Goal: Register for event/course

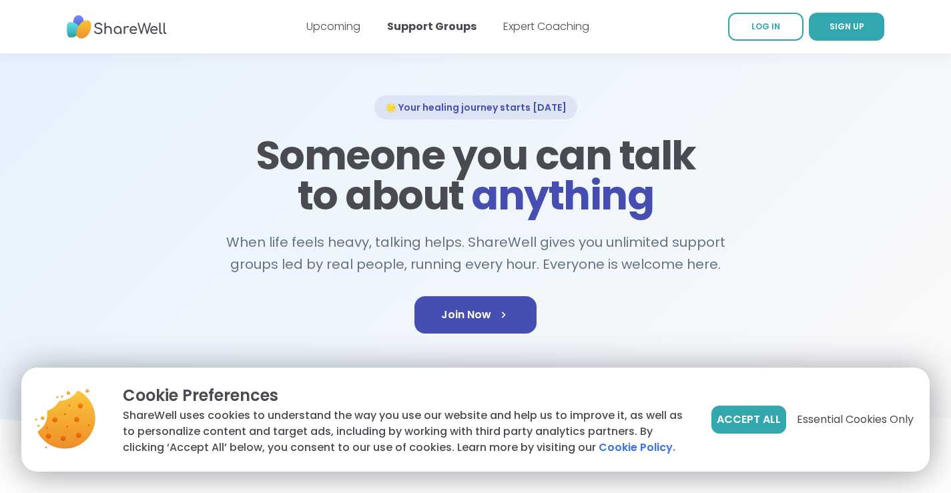
scroll to position [67, 0]
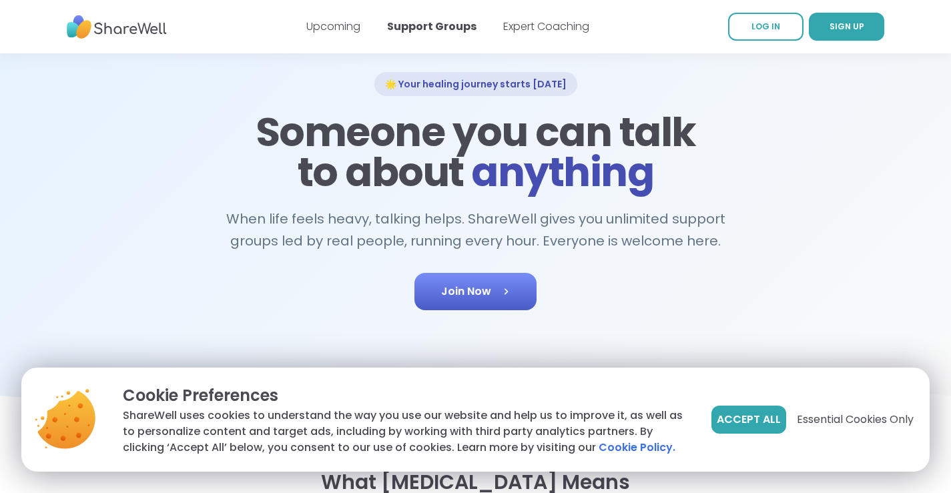
click at [449, 300] on link "Join Now" at bounding box center [476, 291] width 122 height 37
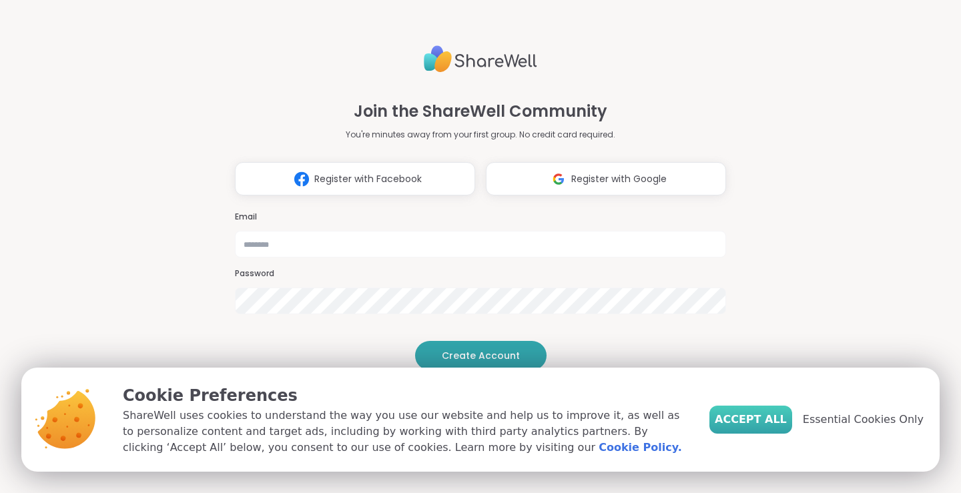
click at [775, 417] on span "Accept All" at bounding box center [751, 420] width 72 height 16
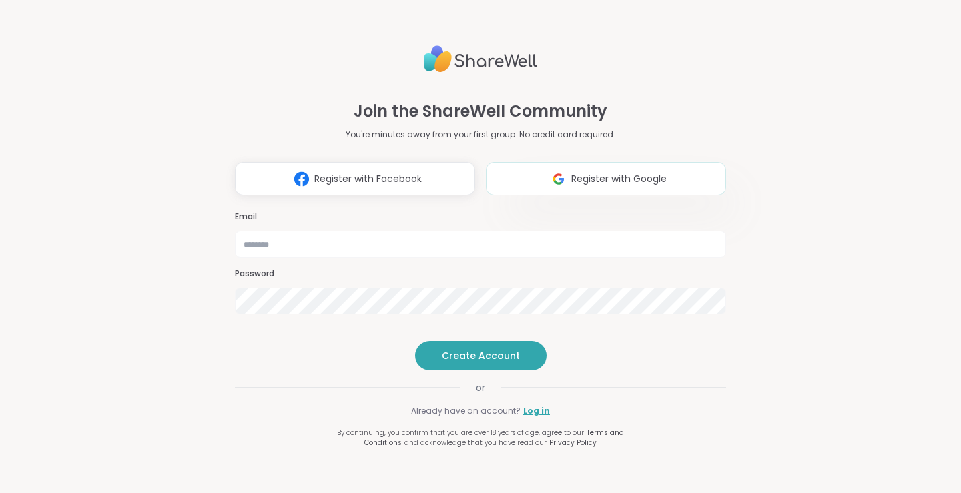
click at [595, 172] on span "Register with Google" at bounding box center [619, 179] width 95 height 14
click at [660, 311] on div "Join the ShareWell Community You're minutes away from your first group. No cred…" at bounding box center [480, 238] width 491 height 418
click at [576, 172] on span "Register with Google" at bounding box center [619, 179] width 95 height 14
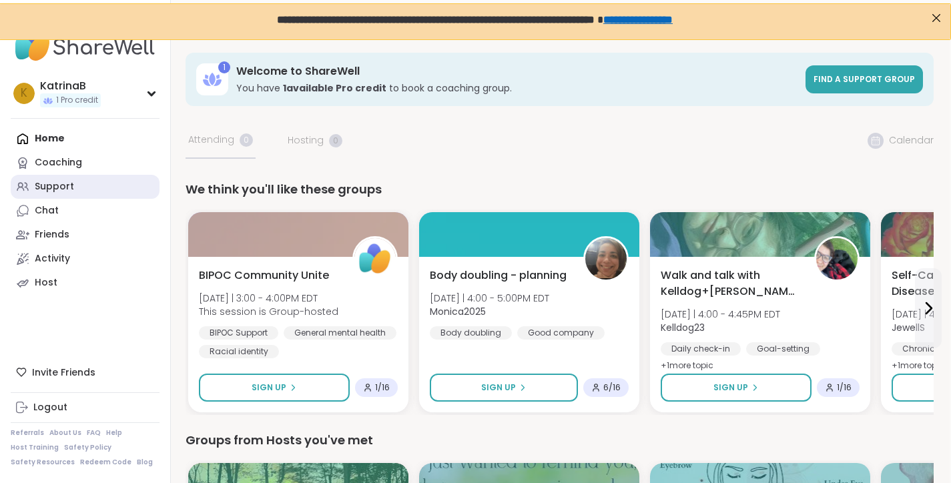
click at [83, 192] on link "Support" at bounding box center [85, 187] width 149 height 24
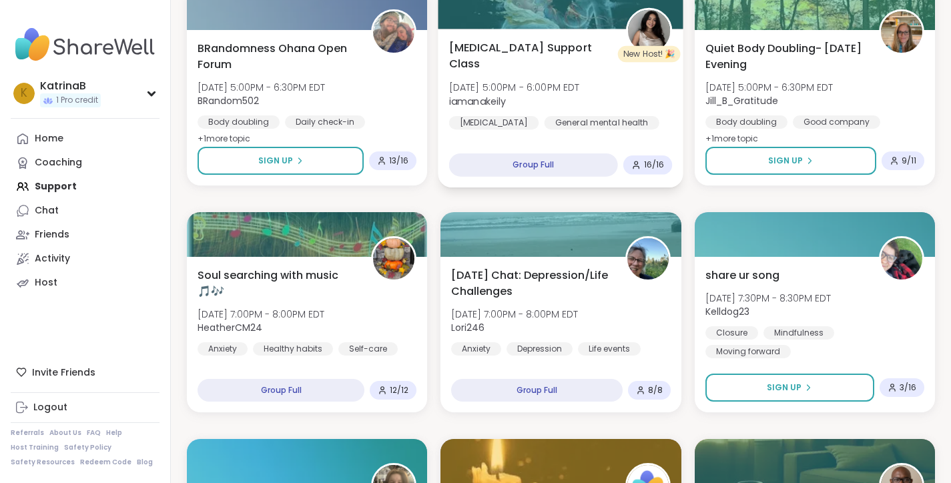
scroll to position [1202, 0]
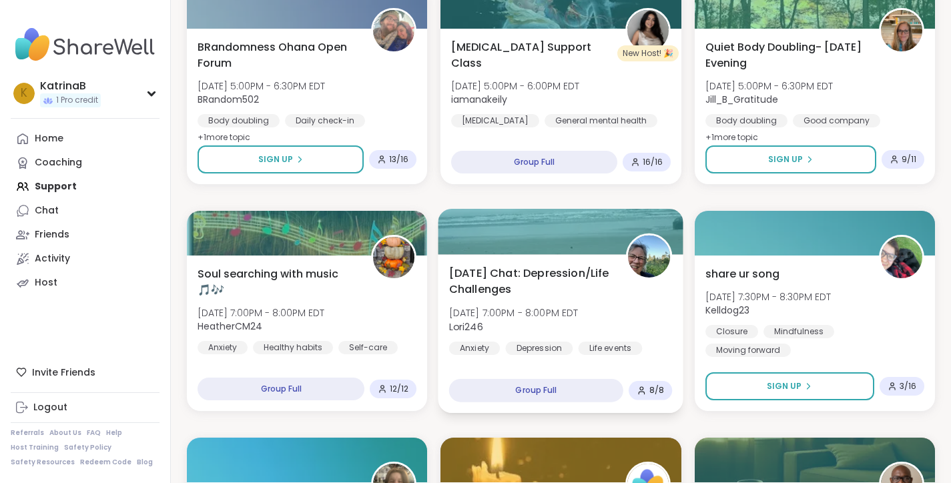
click at [522, 399] on div "Group Full" at bounding box center [536, 390] width 174 height 23
click at [524, 390] on div "Group Full" at bounding box center [536, 390] width 174 height 23
click at [524, 389] on div "Group Full" at bounding box center [536, 390] width 174 height 23
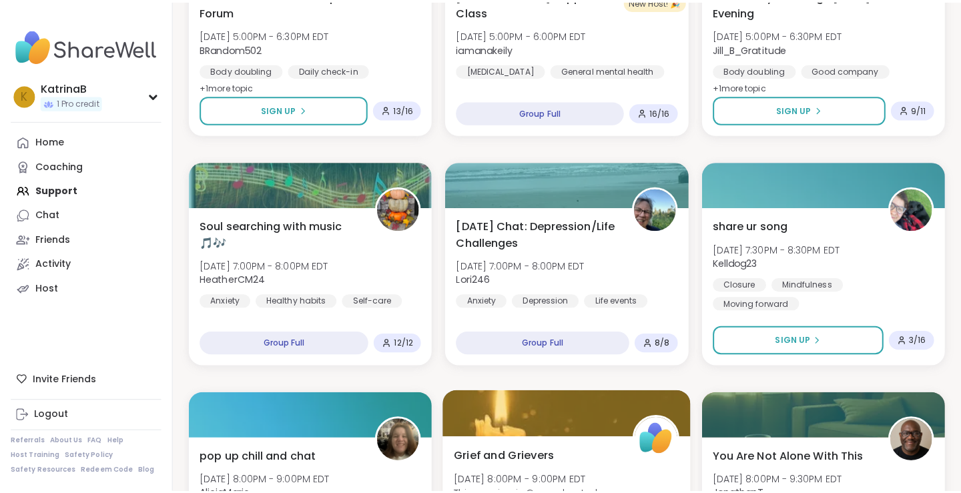
scroll to position [1402, 0]
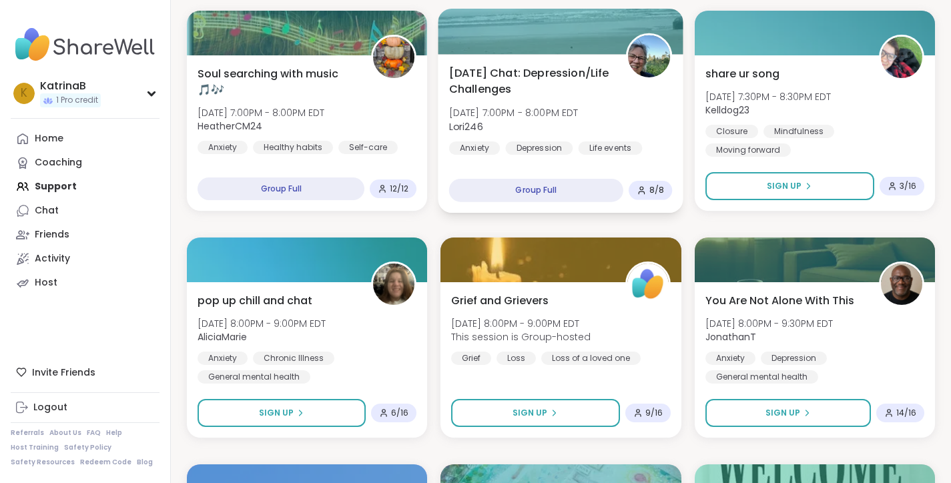
click at [534, 148] on div "Depression" at bounding box center [539, 148] width 67 height 13
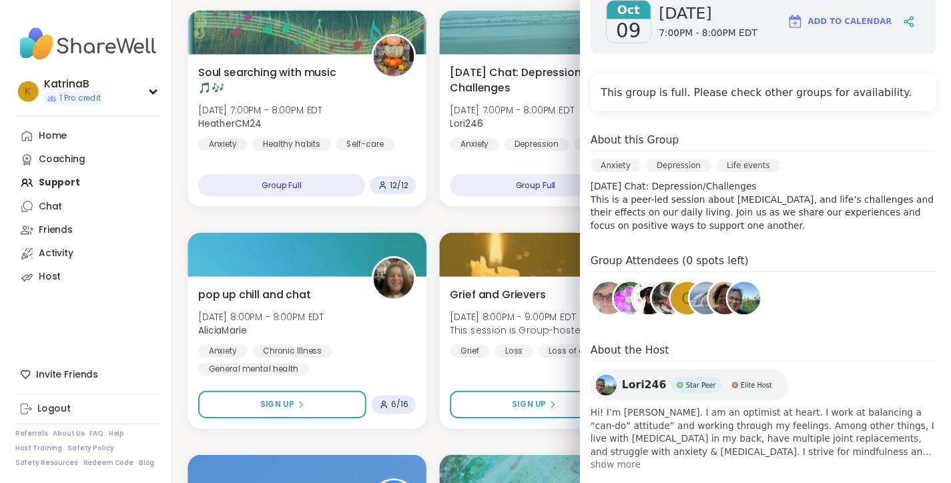
scroll to position [250, 0]
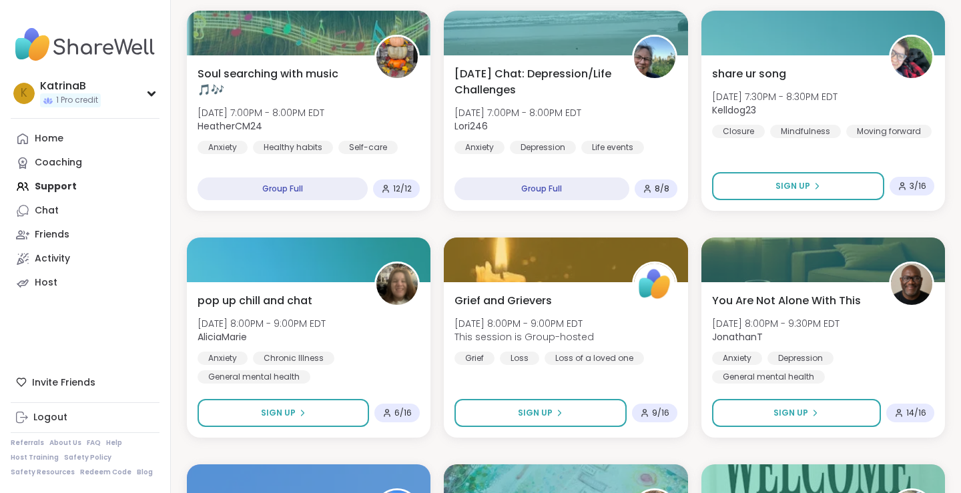
click at [495, 220] on div "Bonus Become a ShareWell Host (info session) [DATE] 2:00PM - 2:45PM EDT Mpumi B…" at bounding box center [566, 224] width 759 height 2697
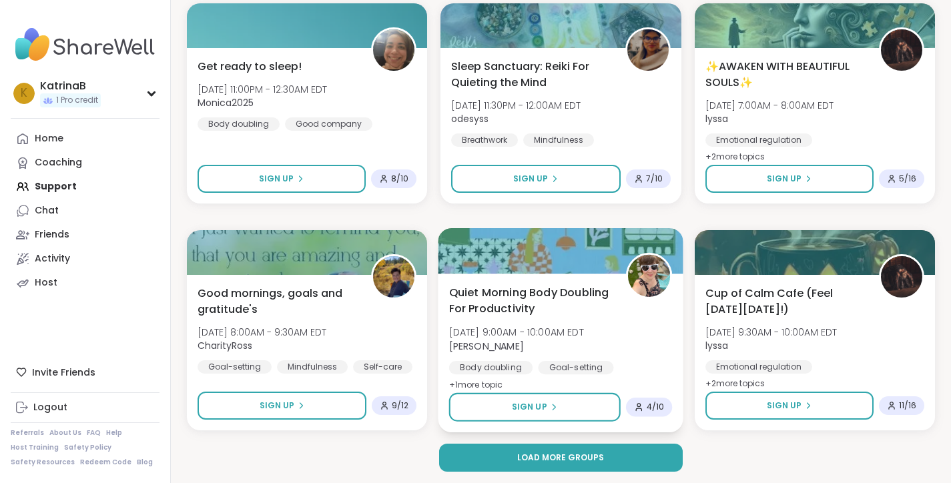
scroll to position [2547, 0]
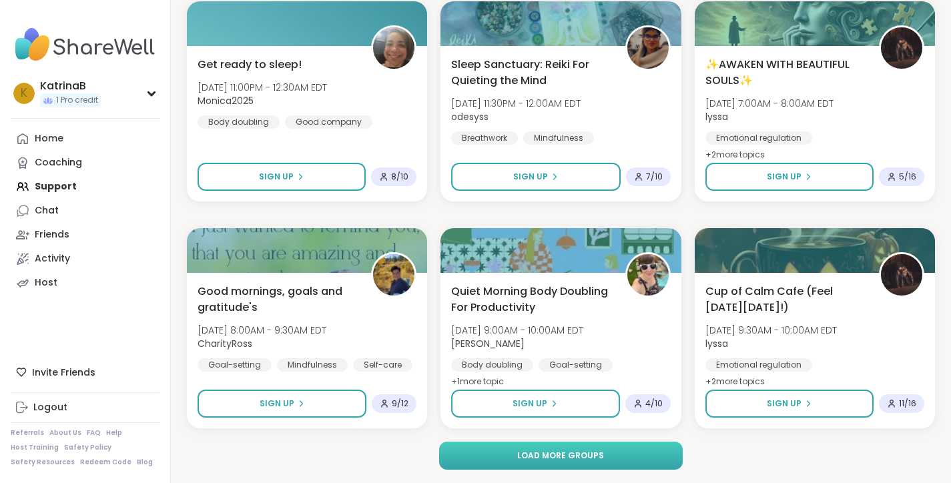
click at [514, 459] on button "Load more groups" at bounding box center [561, 456] width 244 height 28
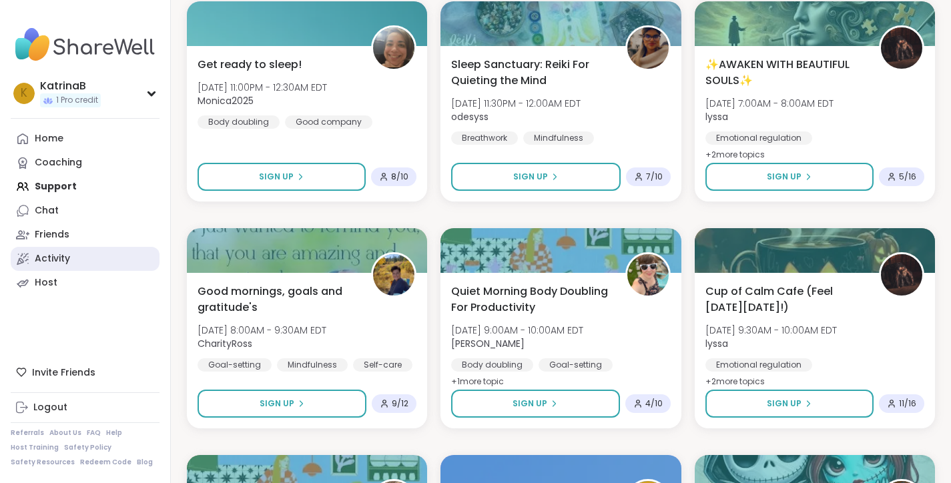
click at [43, 260] on div "Activity" at bounding box center [52, 258] width 35 height 13
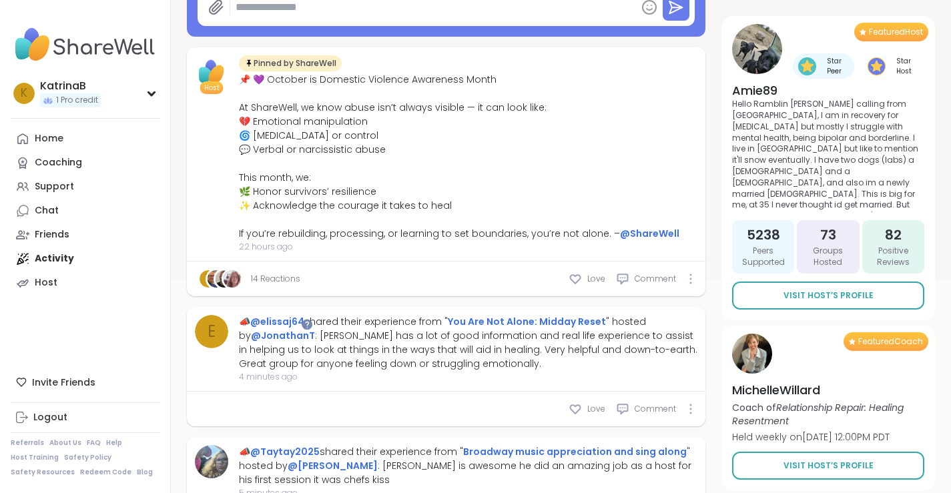
scroll to position [267, 0]
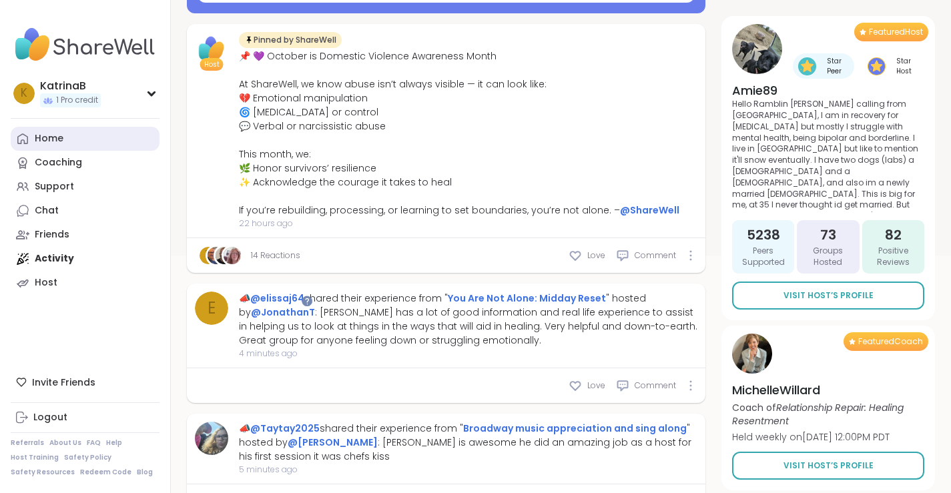
click at [55, 133] on div "Home" at bounding box center [49, 138] width 29 height 13
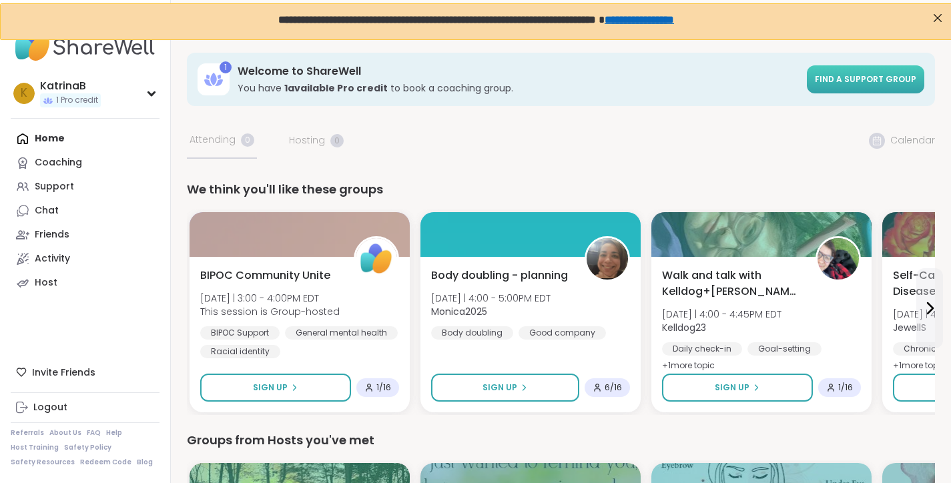
click at [869, 77] on span "Find a support group" at bounding box center [865, 78] width 101 height 11
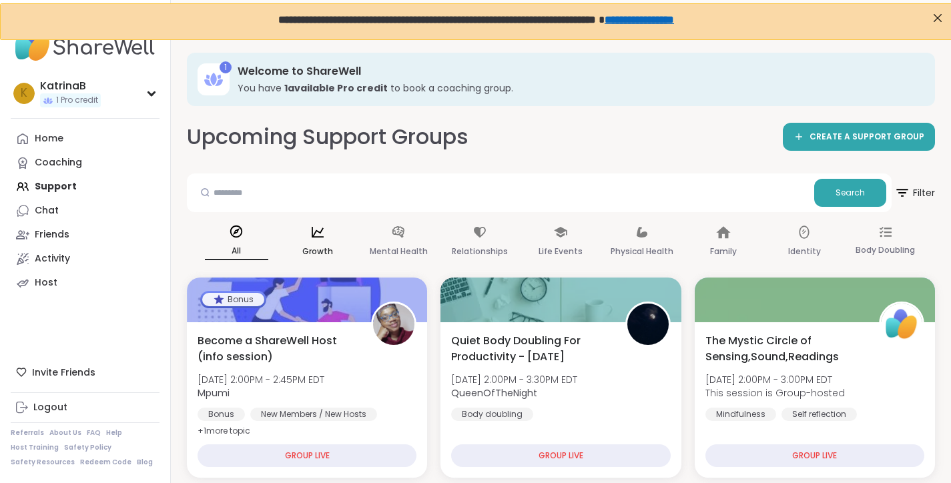
click at [304, 245] on p "Growth" at bounding box center [317, 252] width 31 height 16
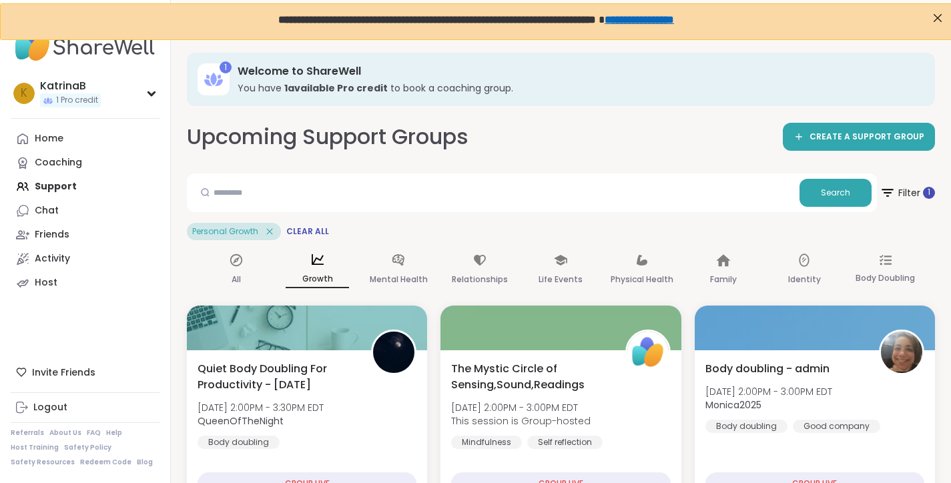
click at [539, 142] on div "Upcoming Support Groups CREATE A SUPPORT GROUP" at bounding box center [561, 137] width 748 height 30
drag, startPoint x: 660, startPoint y: 230, endPoint x: 654, endPoint y: 222, distance: 11.0
click at [662, 230] on div "[MEDICAL_DATA] Clear All" at bounding box center [561, 231] width 748 height 17
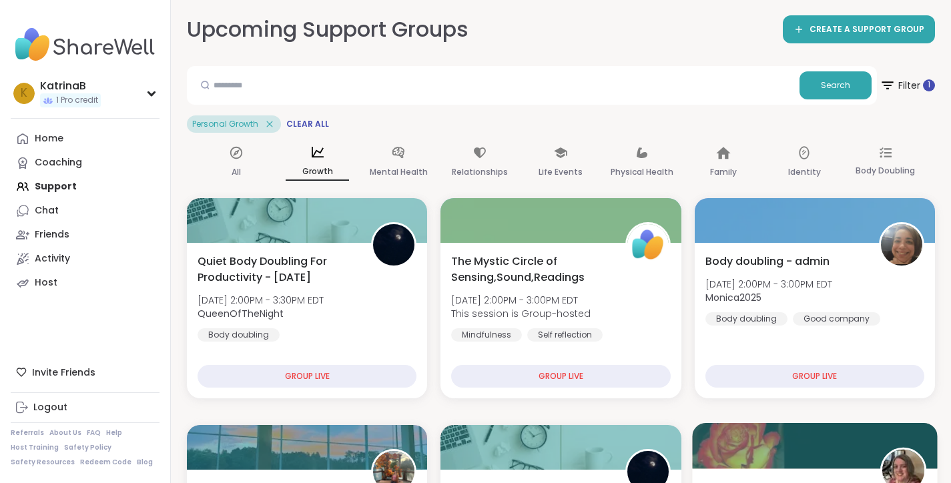
scroll to position [401, 0]
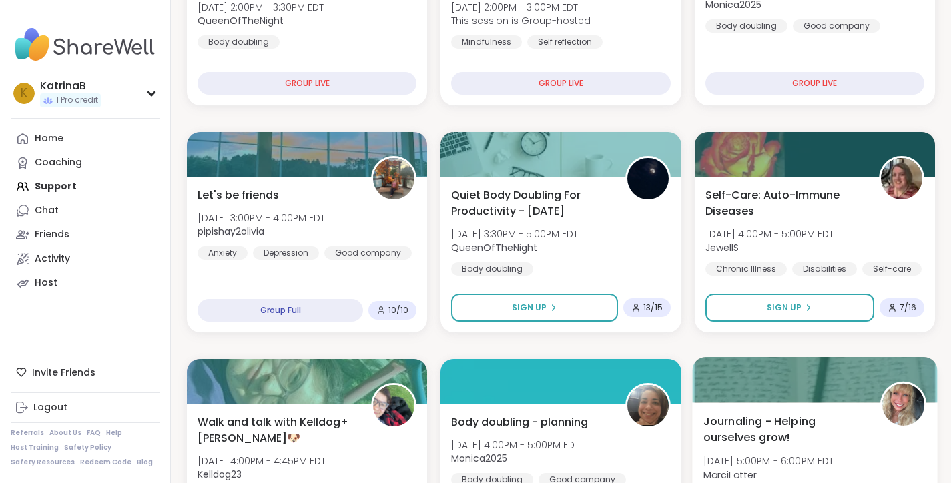
click at [821, 477] on span "MarciLotter" at bounding box center [768, 474] width 131 height 13
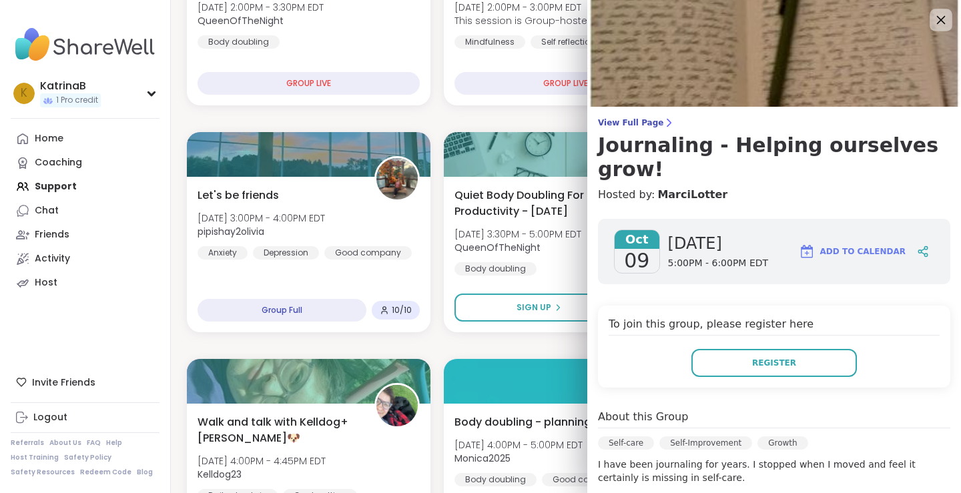
click at [937, 20] on icon at bounding box center [941, 20] width 9 height 9
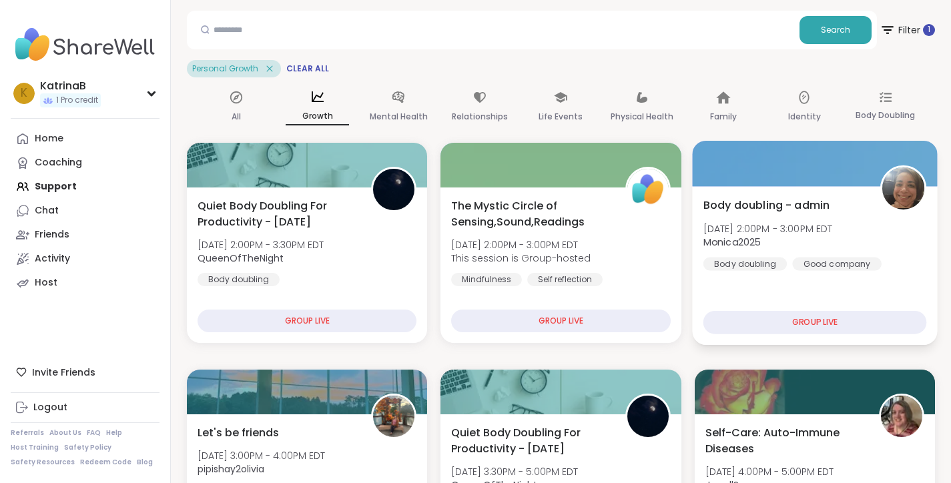
scroll to position [0, 0]
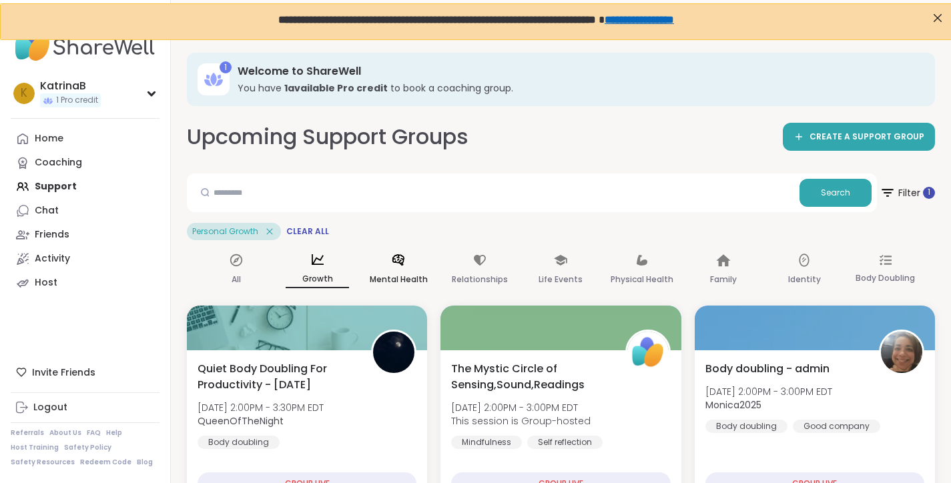
click at [407, 270] on div "Mental Health" at bounding box center [398, 270] width 63 height 49
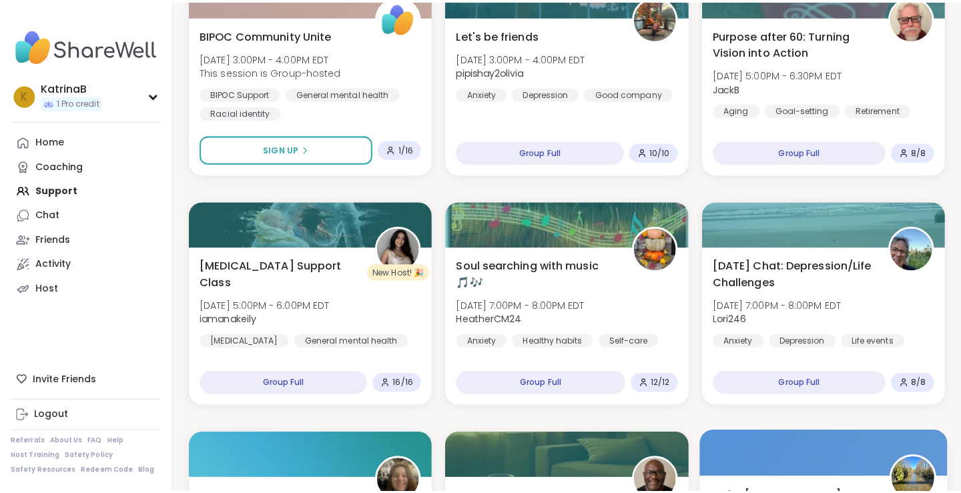
scroll to position [467, 0]
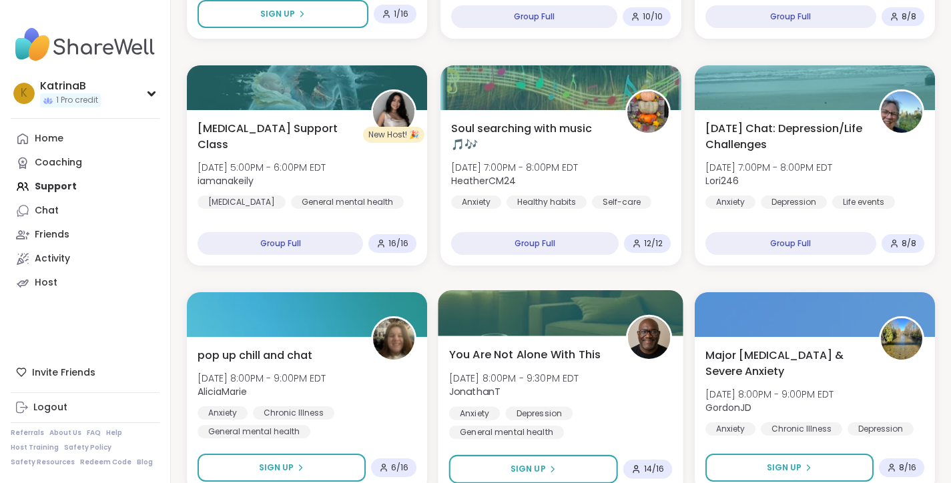
click at [521, 378] on span "[DATE] 8:00PM - 9:30PM EDT" at bounding box center [514, 377] width 130 height 13
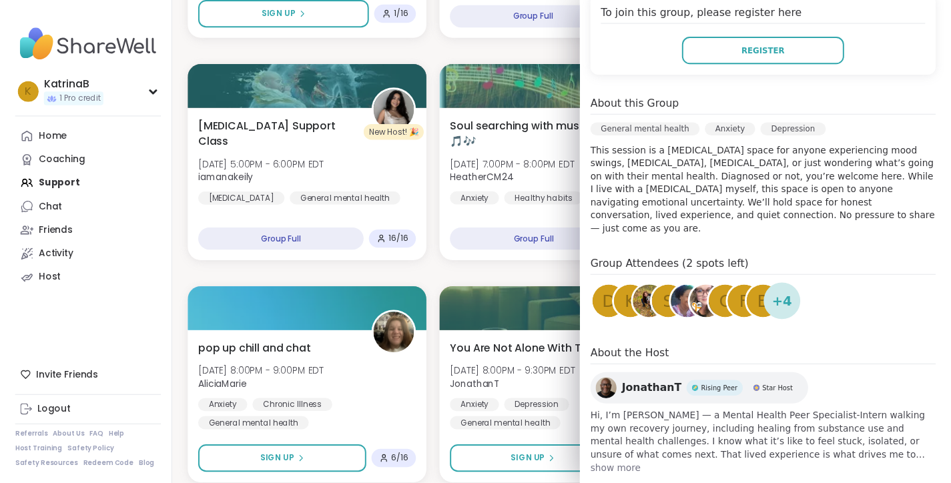
scroll to position [297, 0]
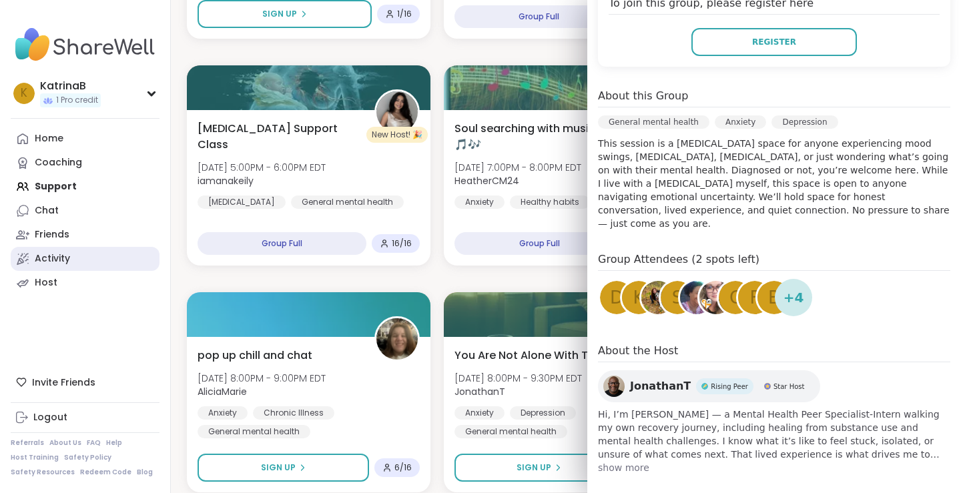
click at [83, 270] on link "Activity" at bounding box center [85, 259] width 149 height 24
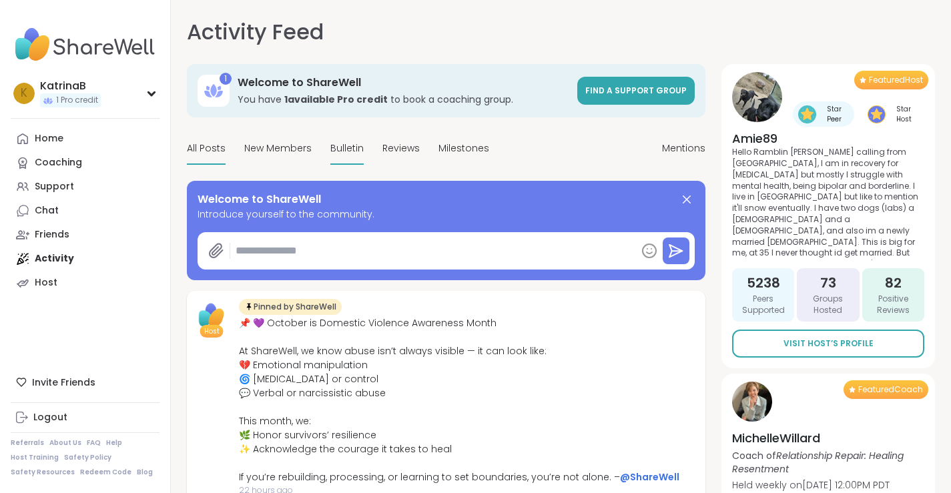
type textarea "*"
click at [51, 258] on div "Home Coaching Support Chat Friends Activity Host" at bounding box center [85, 211] width 149 height 168
click at [608, 92] on span "Find a support group" at bounding box center [636, 90] width 101 height 11
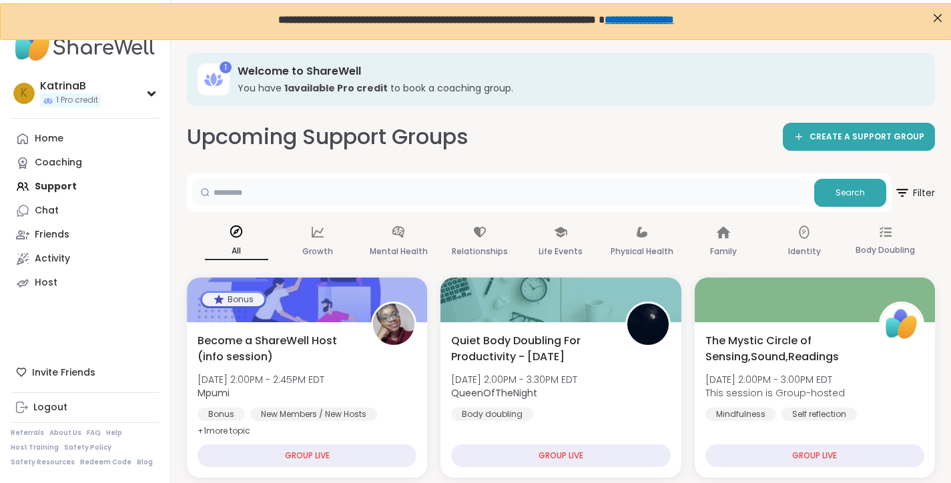
drag, startPoint x: 807, startPoint y: 185, endPoint x: 813, endPoint y: 190, distance: 8.0
click at [807, 185] on input "text" at bounding box center [500, 192] width 617 height 27
click at [827, 192] on button "Search" at bounding box center [851, 193] width 72 height 28
click at [831, 192] on button "Search" at bounding box center [851, 193] width 72 height 28
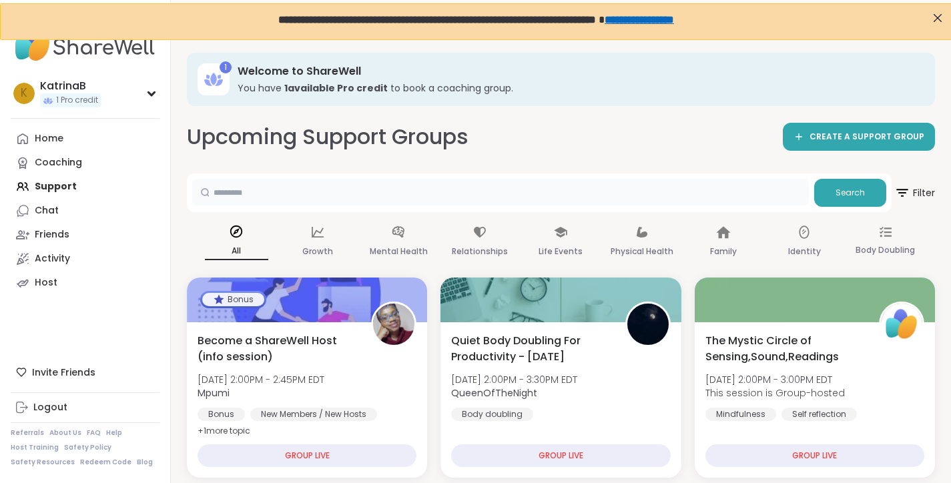
click at [254, 200] on input "text" at bounding box center [500, 192] width 617 height 27
type input "*******"
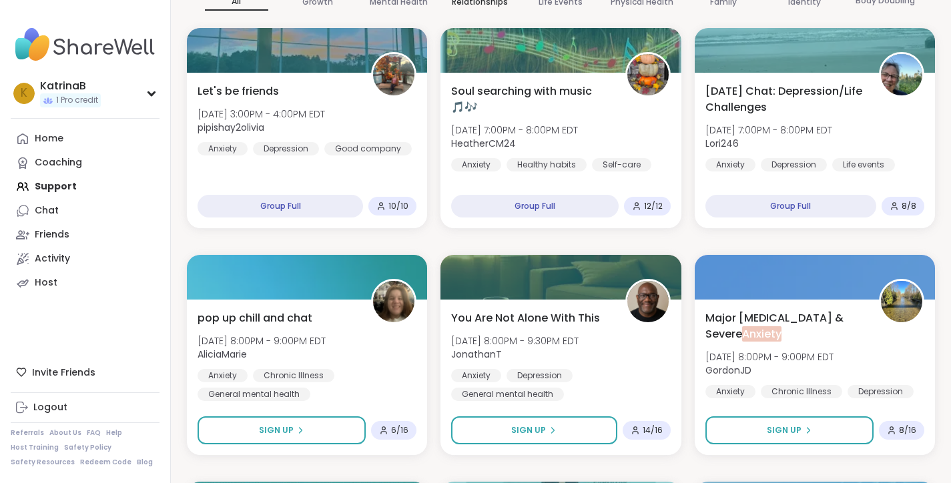
scroll to position [134, 0]
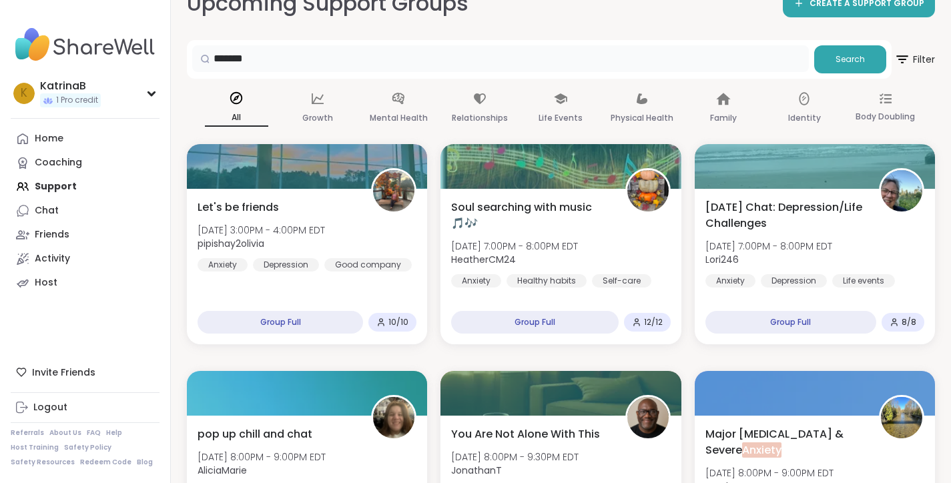
drag, startPoint x: 295, startPoint y: 69, endPoint x: 113, endPoint y: 54, distance: 182.9
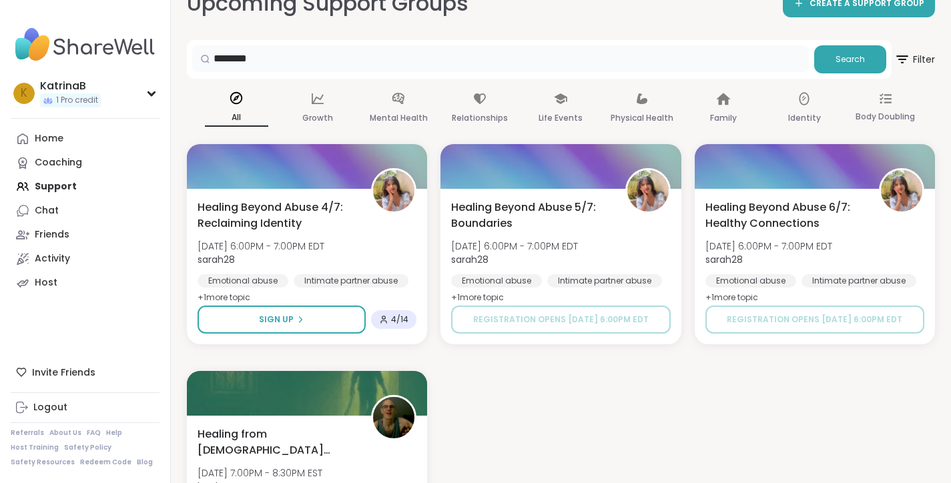
click at [296, 65] on input "********" at bounding box center [500, 58] width 617 height 27
type input "*"
type input "**********"
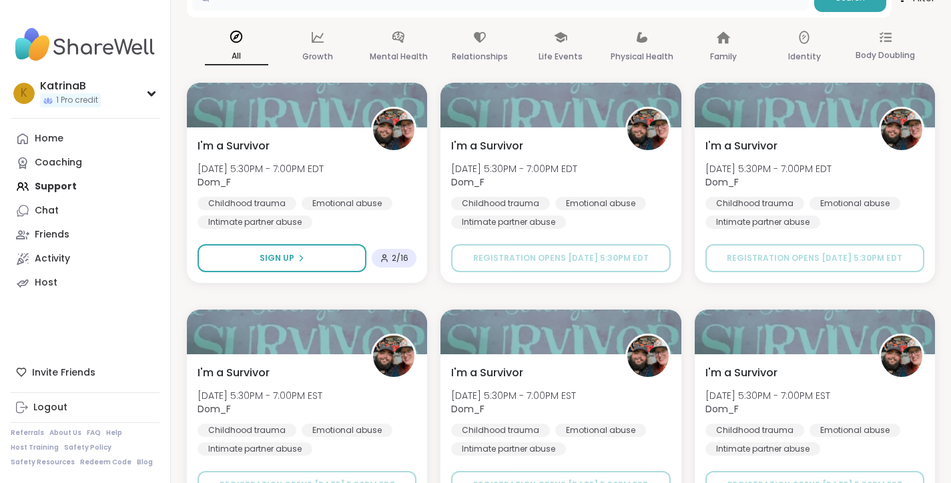
scroll to position [0, 0]
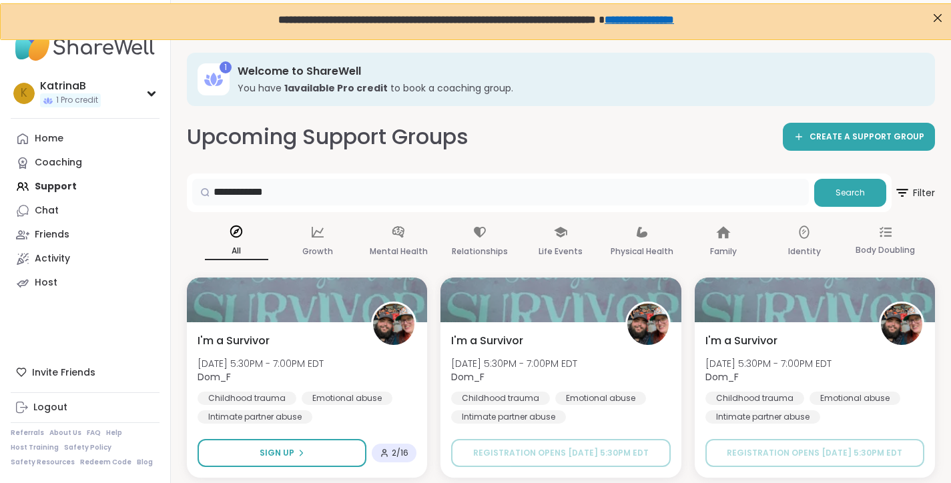
drag, startPoint x: 308, startPoint y: 184, endPoint x: 166, endPoint y: 181, distance: 142.3
click at [166, 181] on div "**********" at bounding box center [475, 484] width 951 height 895
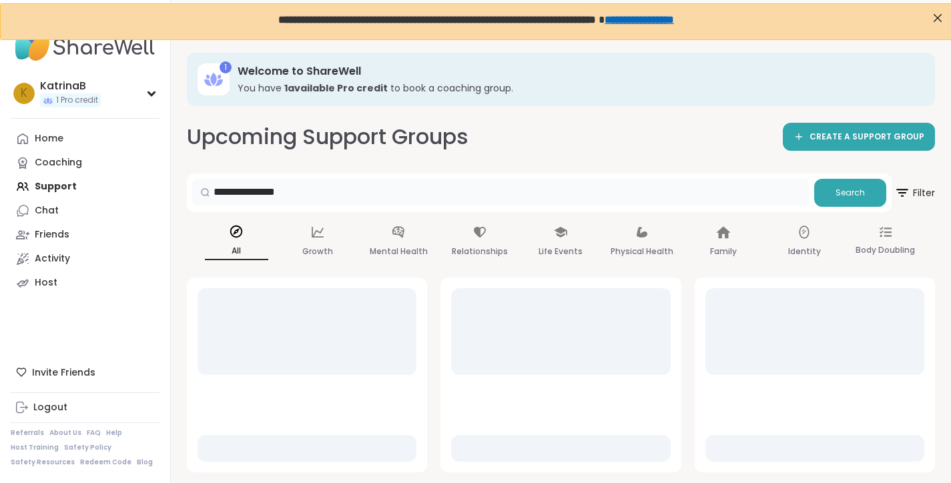
click at [228, 185] on input "**********" at bounding box center [500, 192] width 617 height 27
click at [230, 187] on input "**********" at bounding box center [500, 192] width 617 height 27
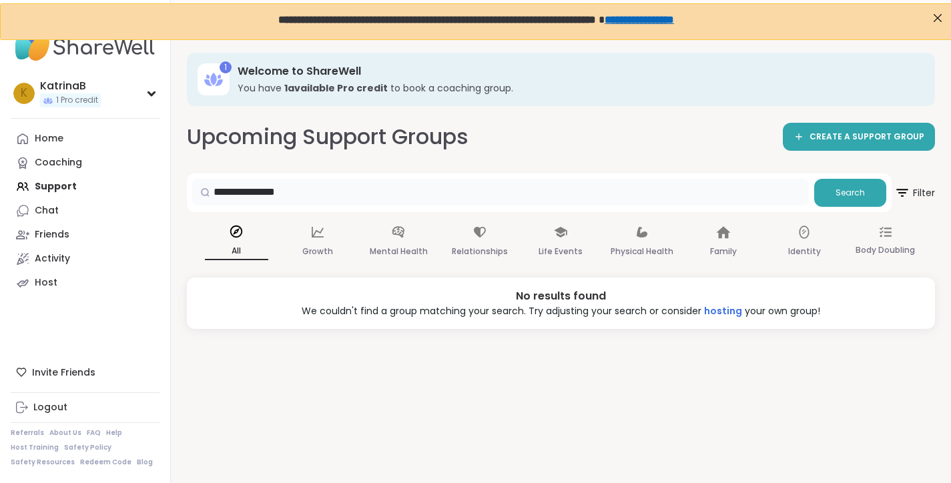
click at [246, 193] on input "**********" at bounding box center [500, 192] width 617 height 27
click at [258, 194] on input "**********" at bounding box center [500, 192] width 617 height 27
click at [282, 186] on input "**********" at bounding box center [500, 192] width 617 height 27
click at [283, 192] on input "**********" at bounding box center [500, 192] width 617 height 27
click at [328, 200] on input "**********" at bounding box center [500, 192] width 617 height 27
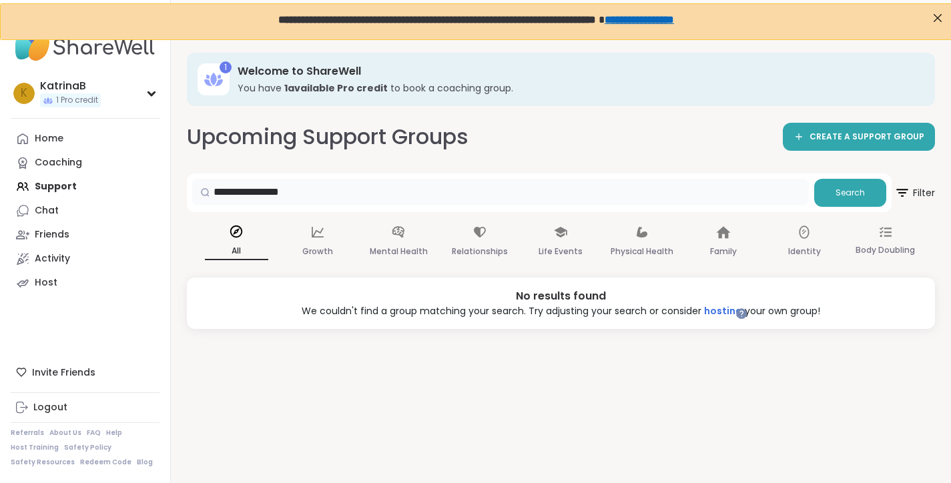
drag, startPoint x: 264, startPoint y: 192, endPoint x: 138, endPoint y: 176, distance: 126.5
click at [138, 176] on div "**********" at bounding box center [475, 278] width 951 height 483
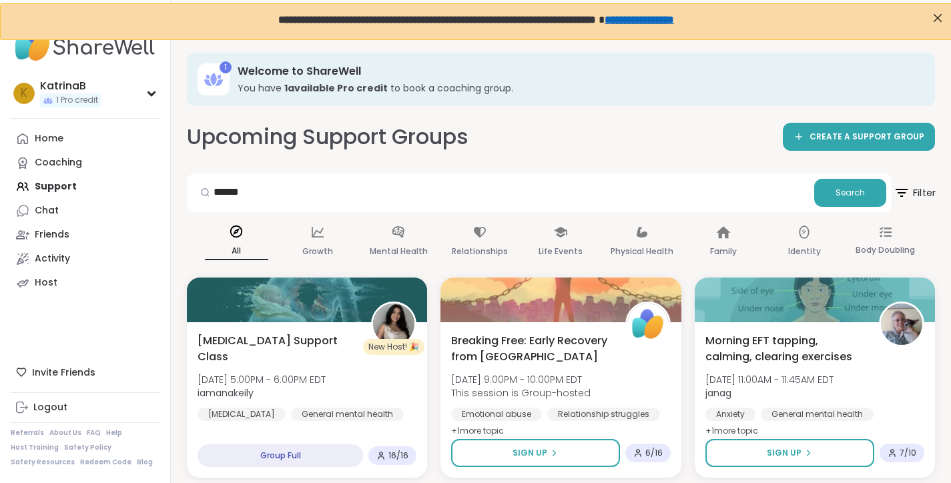
click at [916, 196] on span "Filter" at bounding box center [914, 192] width 43 height 33
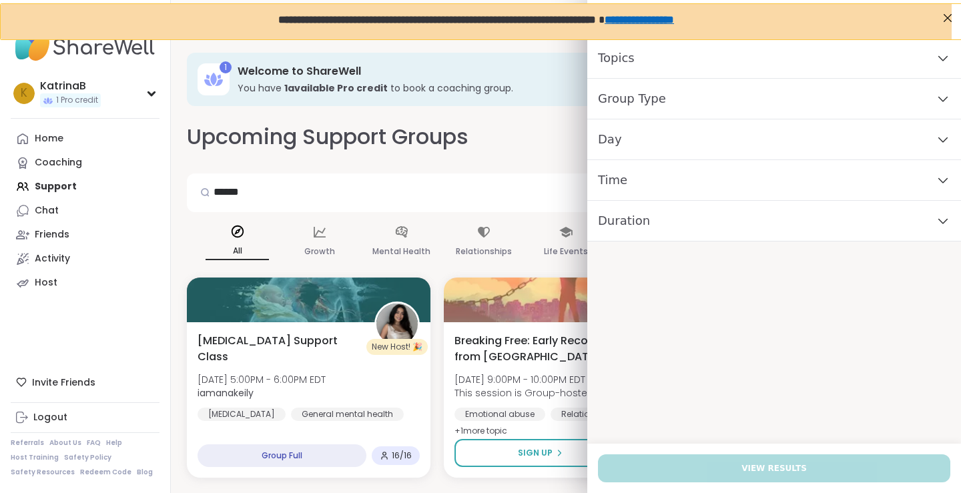
click at [654, 148] on div "Day" at bounding box center [775, 140] width 374 height 41
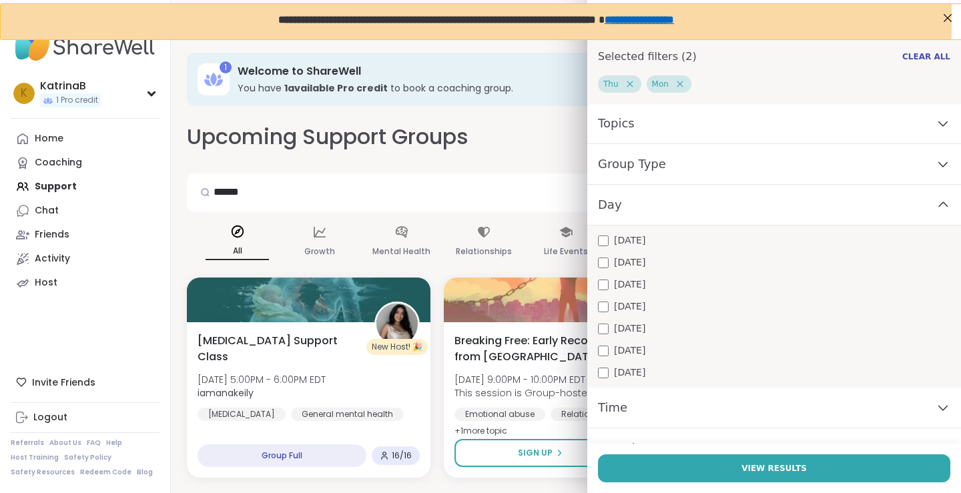
click at [648, 409] on div "Time" at bounding box center [775, 408] width 374 height 41
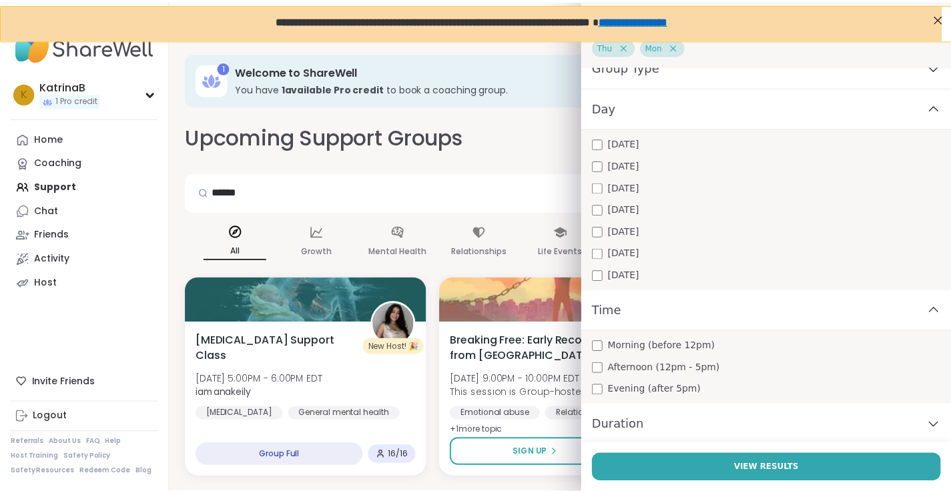
scroll to position [99, 0]
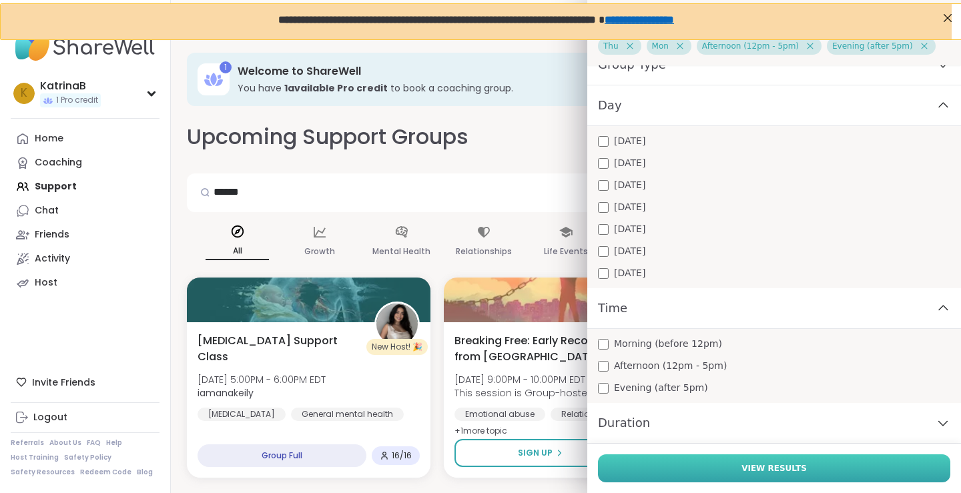
click at [756, 471] on span "View Results" at bounding box center [774, 469] width 65 height 12
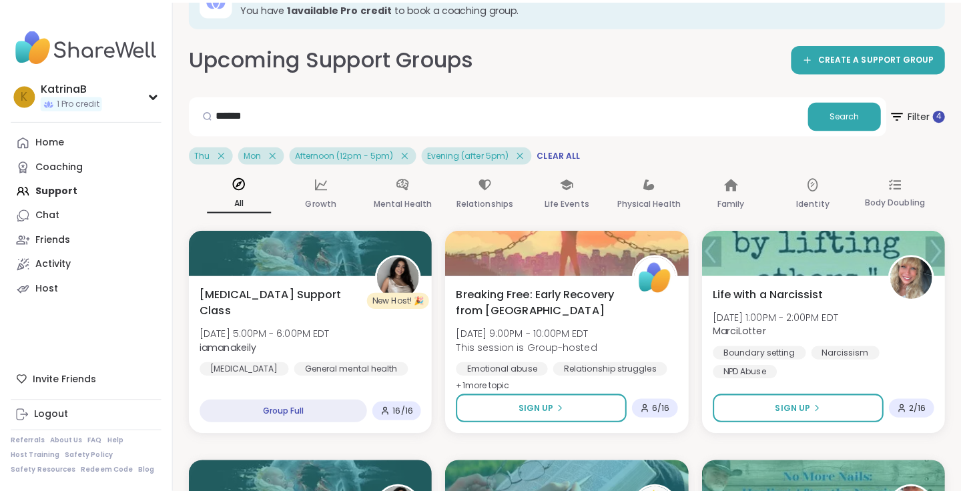
scroll to position [0, 0]
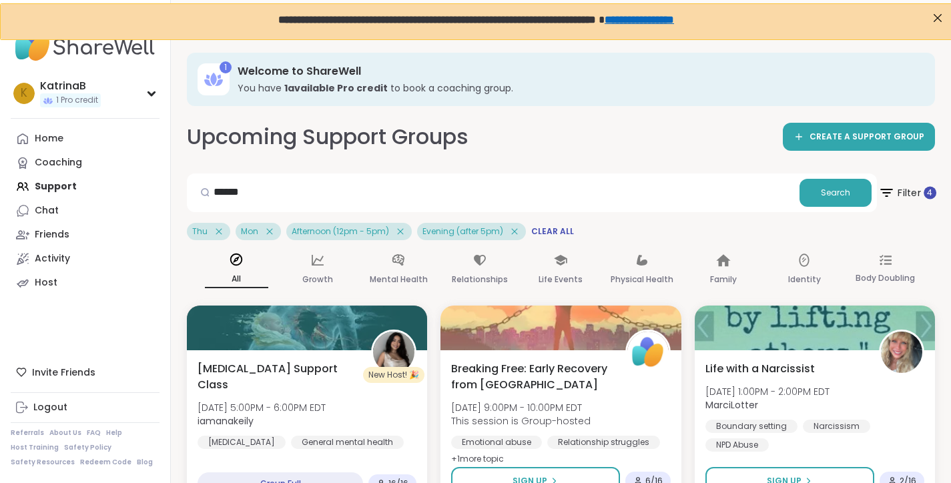
click at [913, 184] on span "Filter 4" at bounding box center [908, 192] width 58 height 33
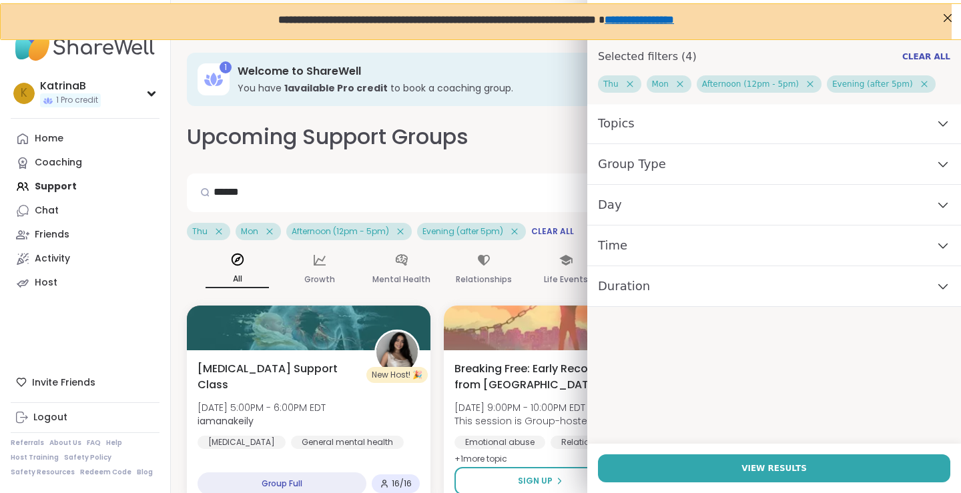
click at [672, 210] on div "Day" at bounding box center [775, 205] width 374 height 41
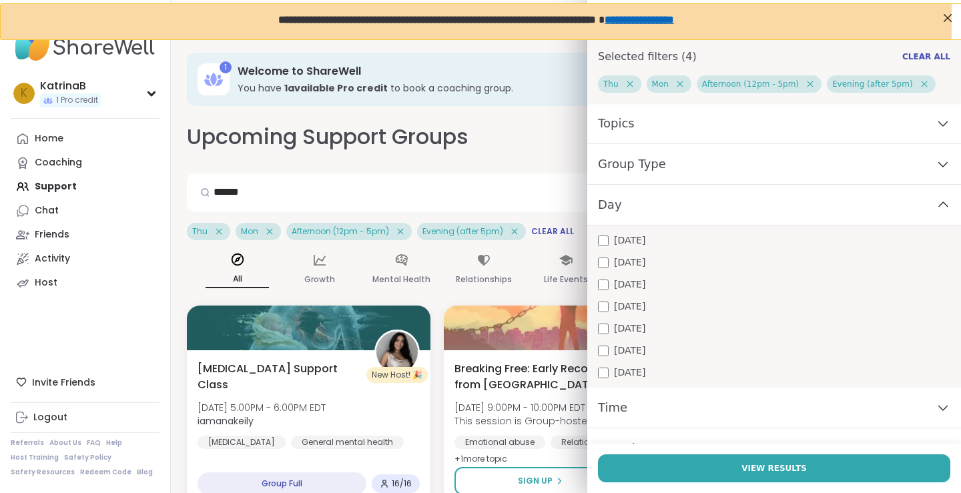
click at [599, 268] on div "[DATE]" at bounding box center [774, 263] width 353 height 14
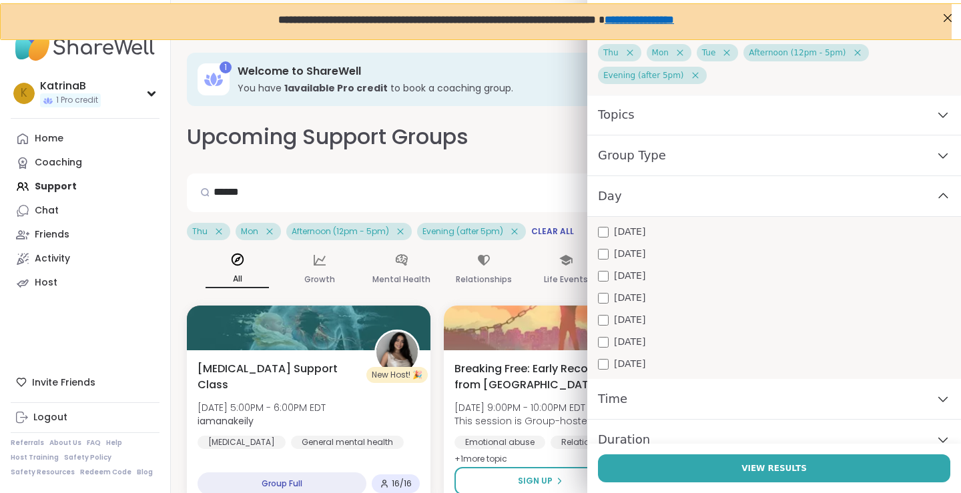
scroll to position [48, 0]
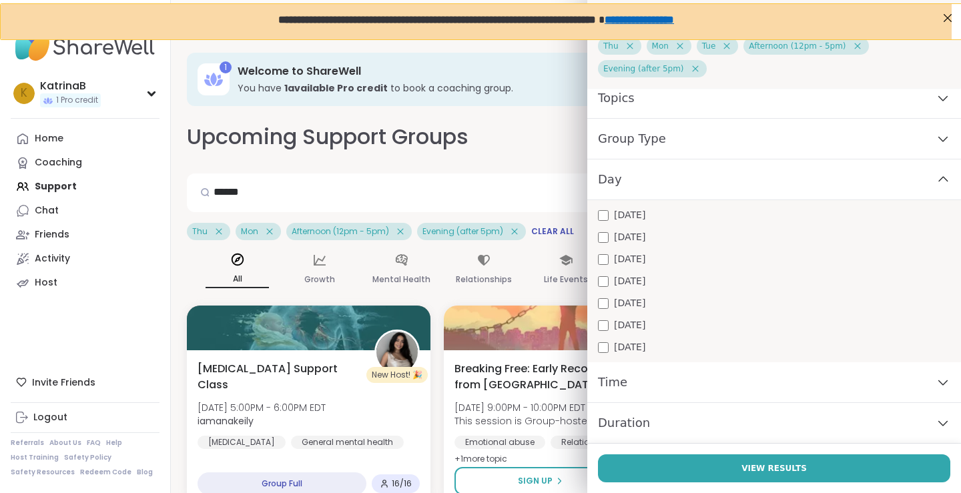
click at [588, 236] on div "[DATE] [DATE] [DATE] [DATE] [DATE] [DATE] [DATE]" at bounding box center [775, 281] width 374 height 162
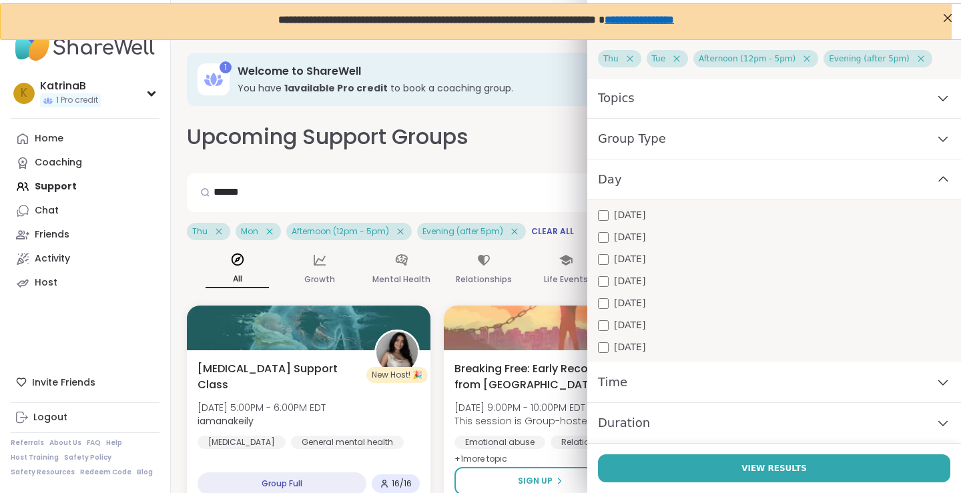
scroll to position [25, 0]
click at [646, 91] on div "Topics" at bounding box center [775, 98] width 374 height 41
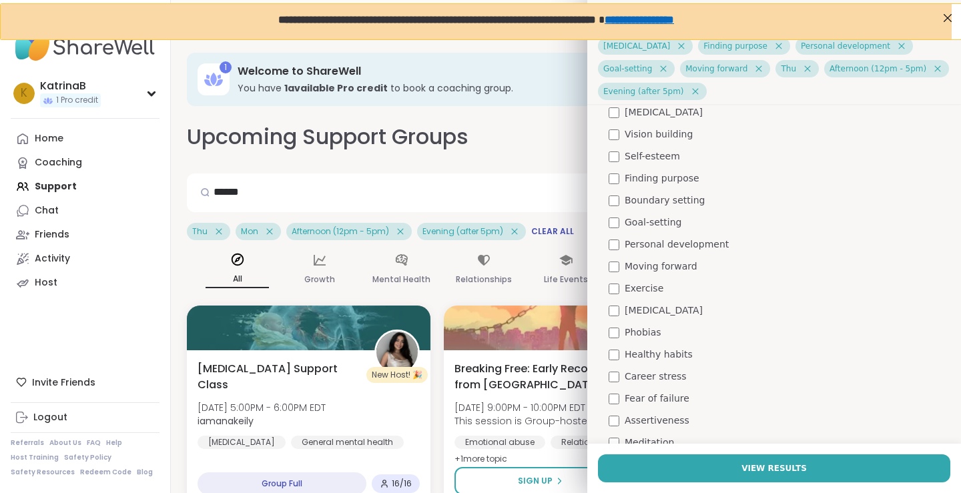
scroll to position [264, 0]
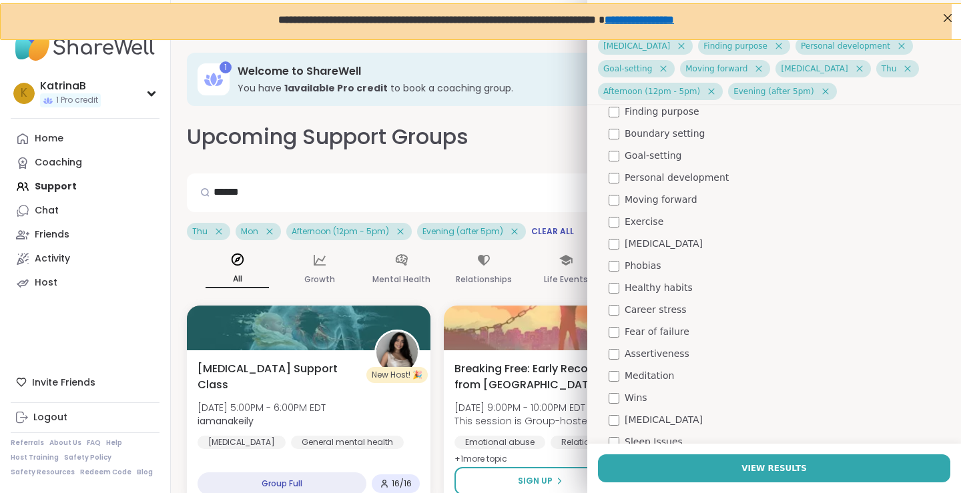
click at [604, 259] on div "My Topics Edit My Topics Self reflection Affirmations Self-care Academic stress…" at bounding box center [775, 450] width 374 height 1062
click at [611, 308] on div "Career stress" at bounding box center [780, 310] width 342 height 14
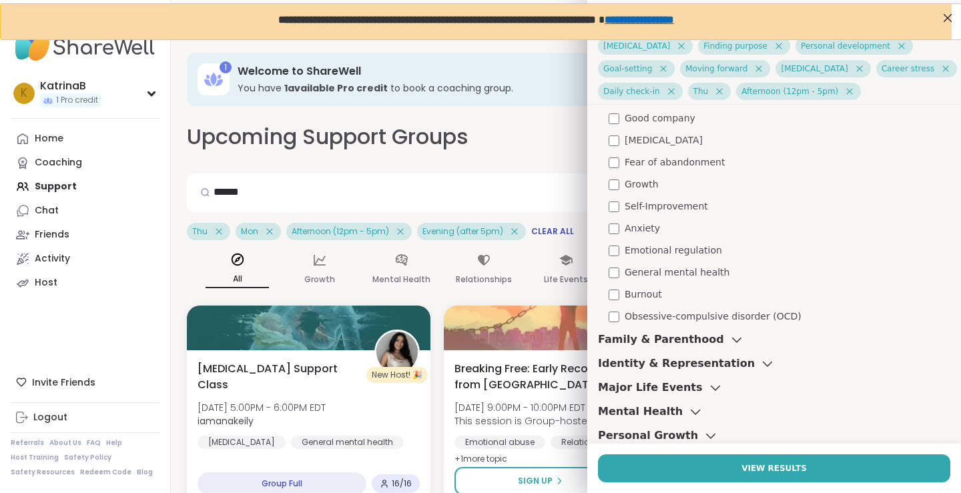
scroll to position [732, 0]
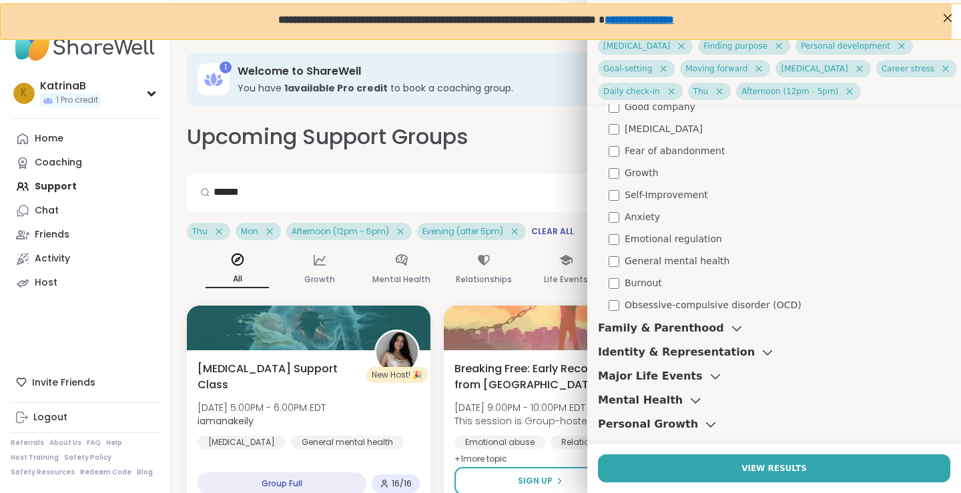
click at [610, 220] on div "Anxiety" at bounding box center [780, 217] width 342 height 14
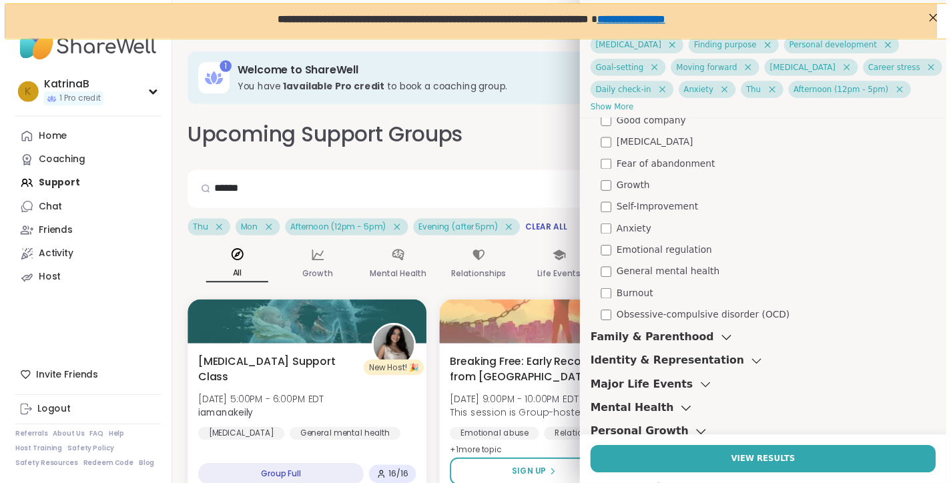
scroll to position [748, 0]
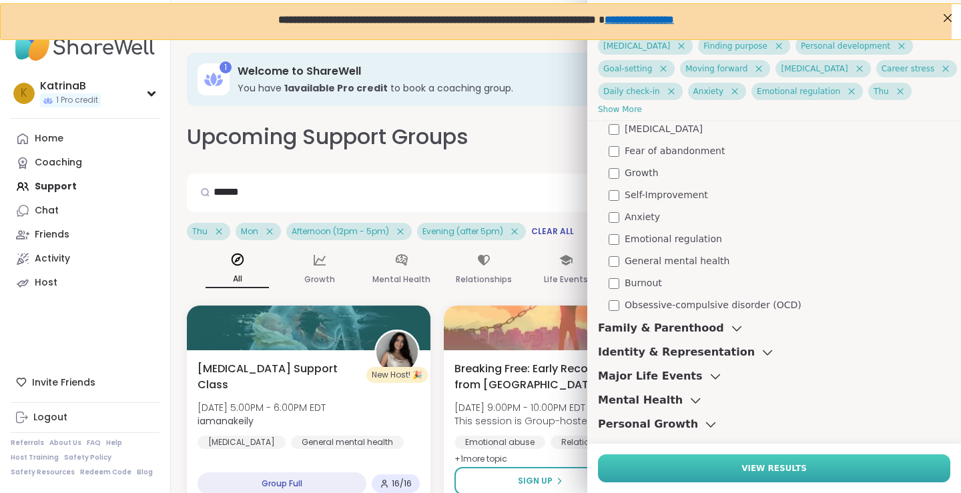
click at [716, 470] on button "View Results" at bounding box center [774, 469] width 353 height 28
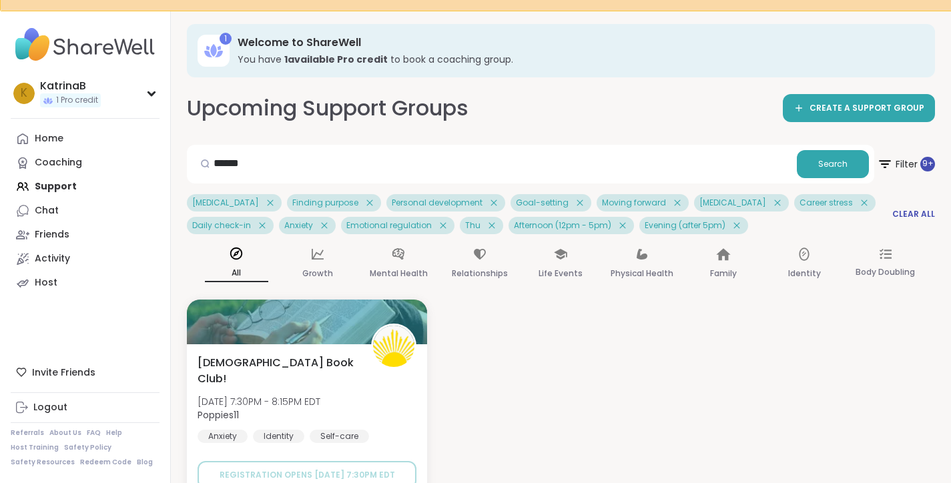
scroll to position [0, 0]
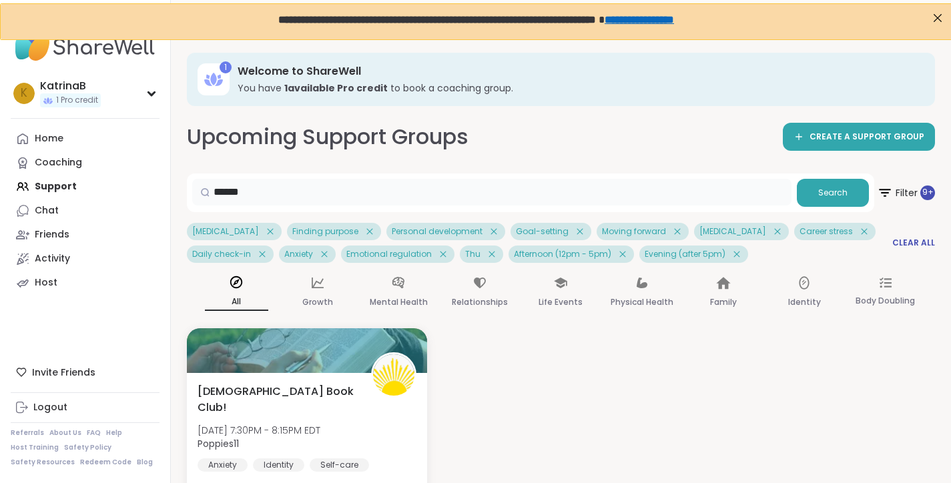
click at [260, 196] on input "******" at bounding box center [492, 192] width 600 height 27
type input "*"
click at [839, 190] on span "Search" at bounding box center [833, 193] width 29 height 12
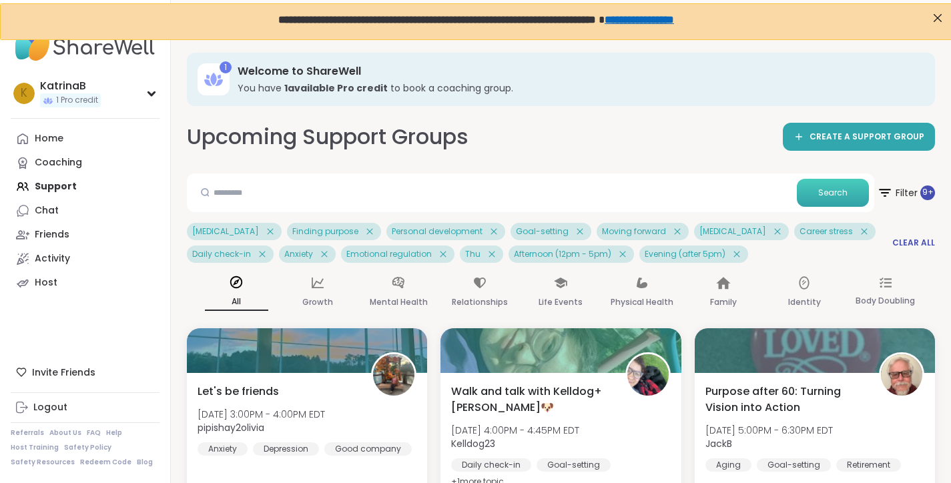
click at [819, 193] on button "Search" at bounding box center [833, 193] width 72 height 28
click at [843, 189] on span "Search" at bounding box center [833, 193] width 29 height 12
click at [843, 198] on span "Search" at bounding box center [833, 193] width 29 height 12
click at [889, 186] on icon at bounding box center [884, 192] width 17 height 17
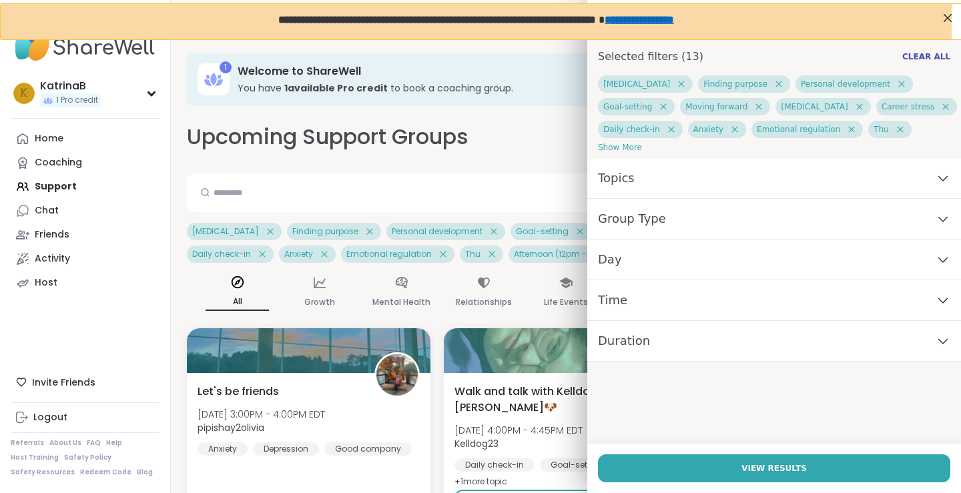
click at [668, 218] on div "Group Type" at bounding box center [775, 219] width 374 height 41
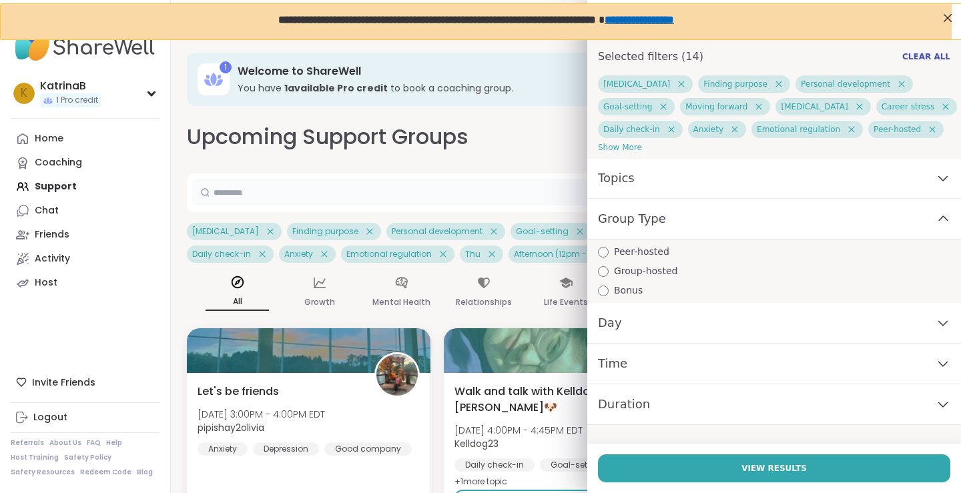
click at [481, 179] on input "text" at bounding box center [497, 192] width 610 height 27
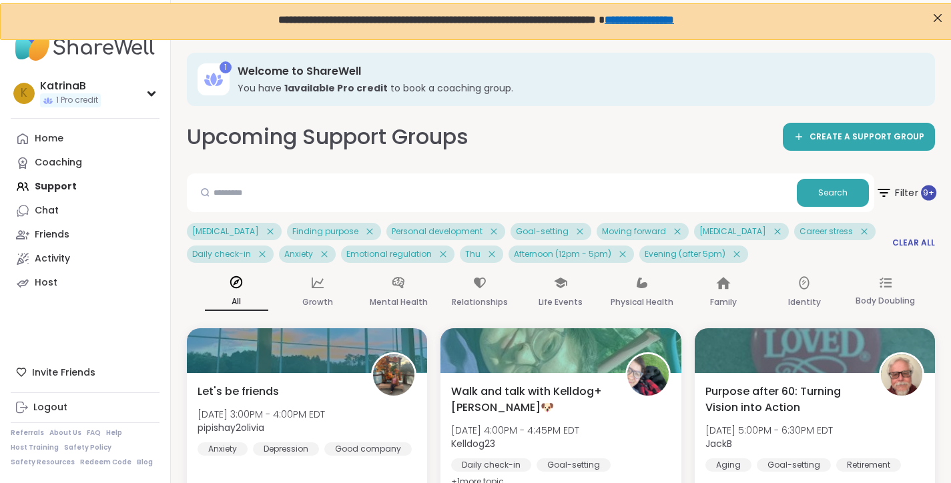
click at [891, 196] on icon at bounding box center [884, 192] width 17 height 17
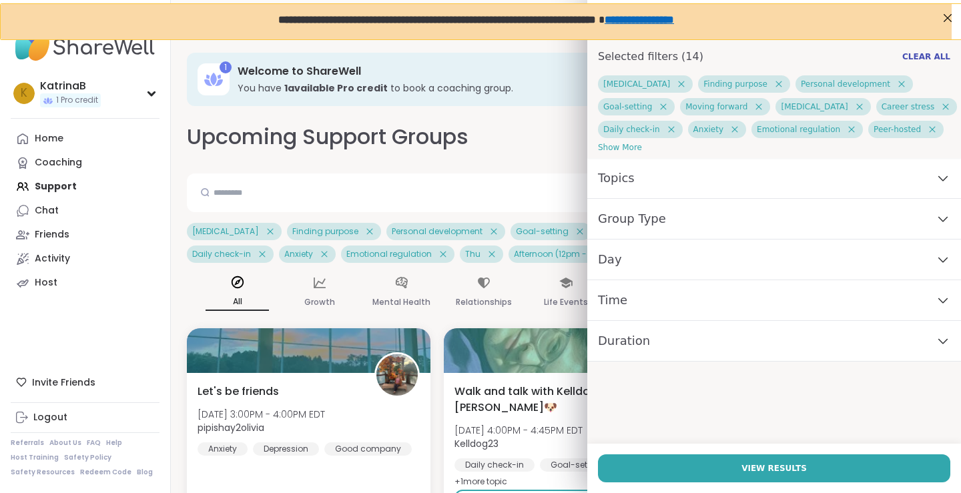
click at [768, 259] on div "Day" at bounding box center [775, 260] width 374 height 41
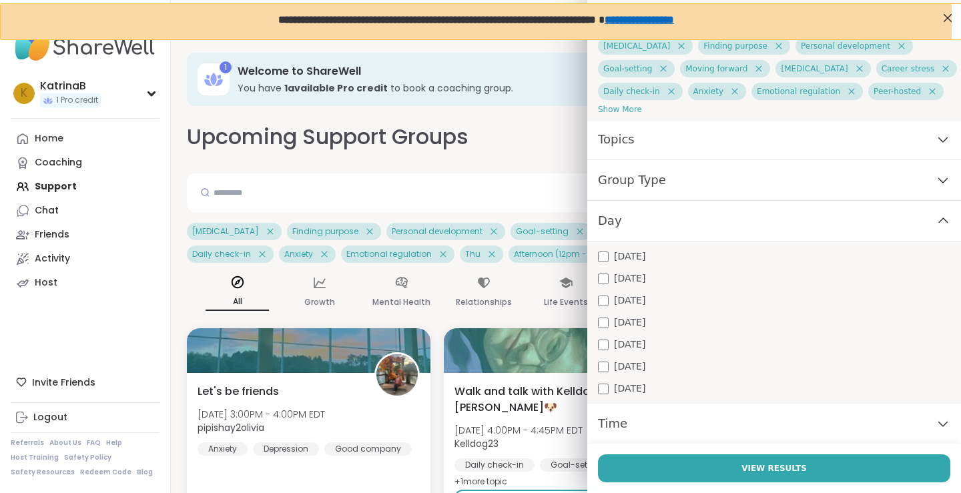
scroll to position [80, 0]
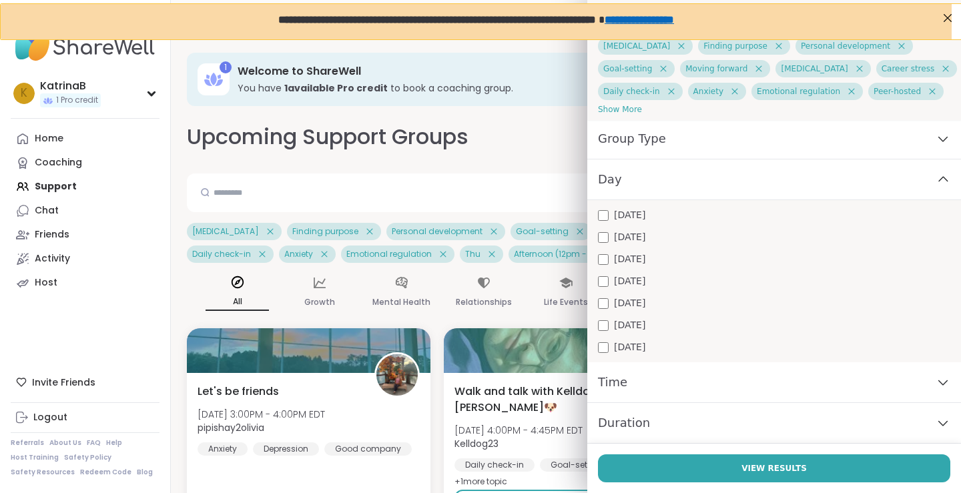
click at [695, 388] on div "Time" at bounding box center [775, 383] width 374 height 41
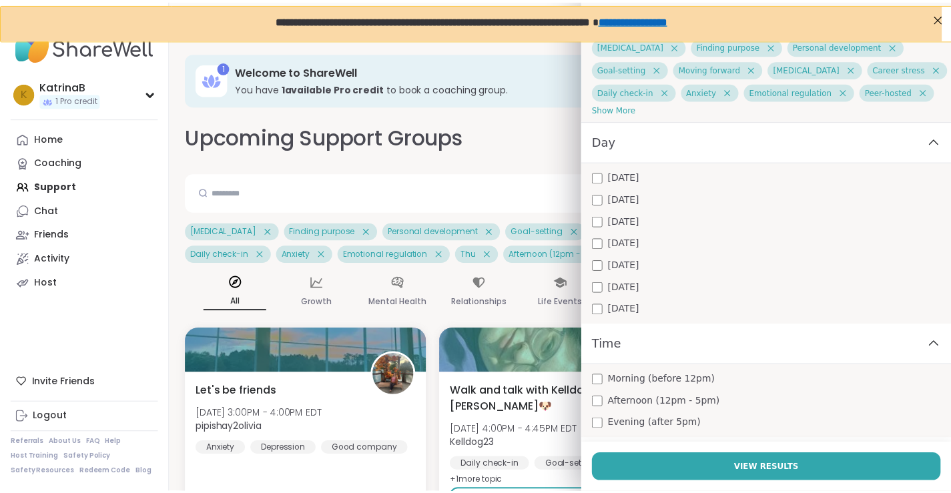
scroll to position [154, 0]
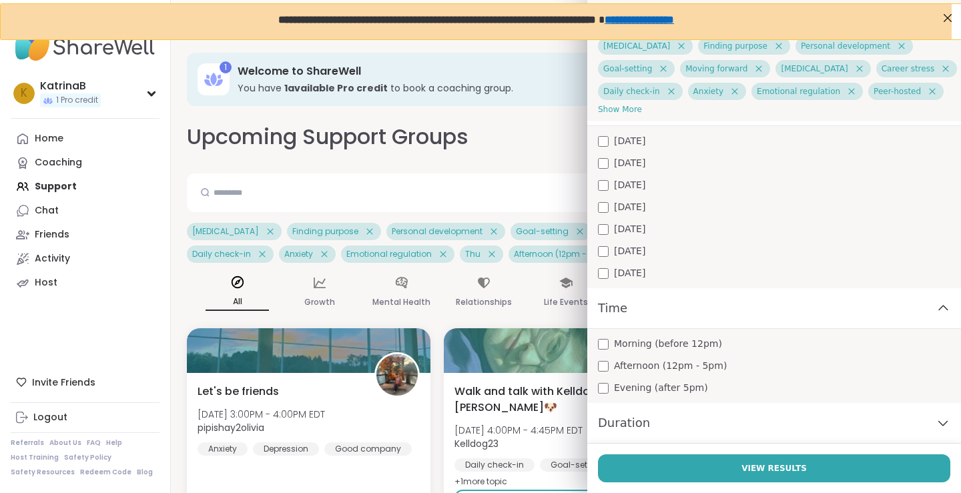
click at [617, 426] on span "Duration" at bounding box center [624, 423] width 52 height 19
click at [670, 421] on div "Duration" at bounding box center [775, 423] width 374 height 41
click at [936, 426] on icon at bounding box center [943, 423] width 15 height 9
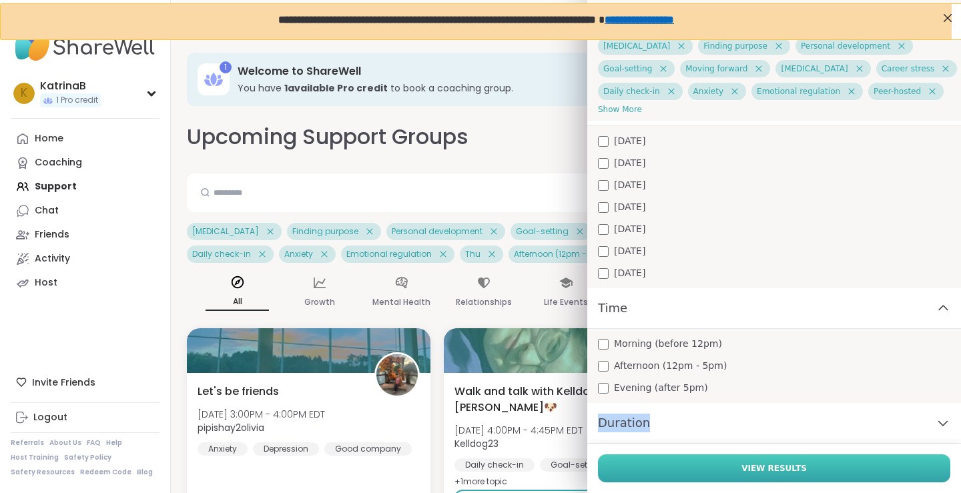
click at [668, 463] on button "View Results" at bounding box center [774, 469] width 353 height 28
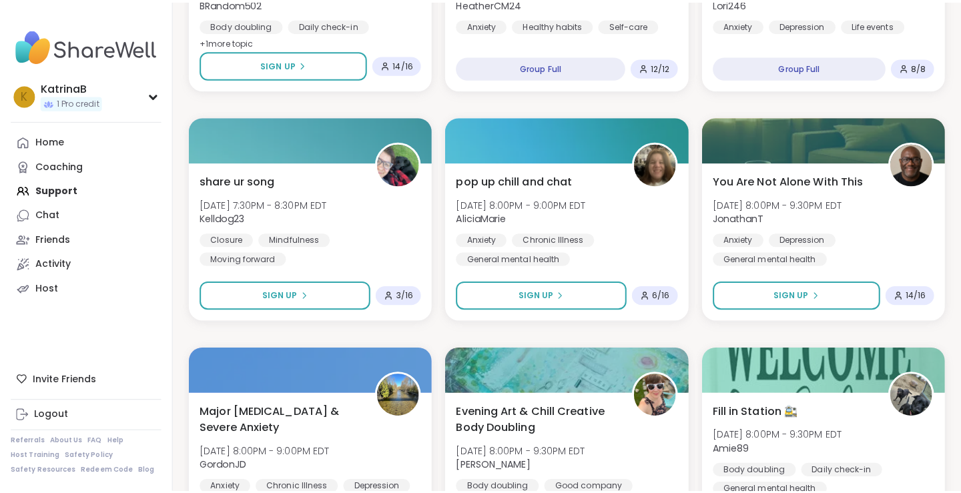
scroll to position [601, 0]
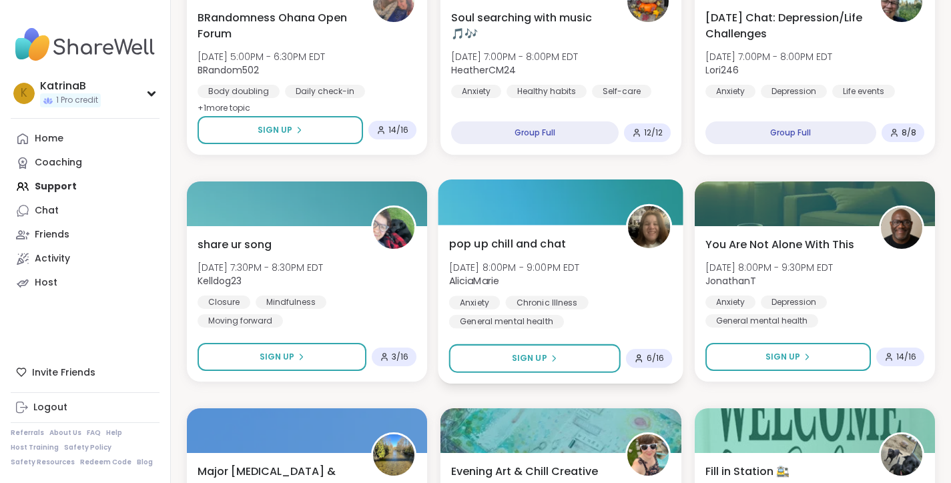
click at [528, 247] on span "pop up chill and chat" at bounding box center [507, 244] width 117 height 16
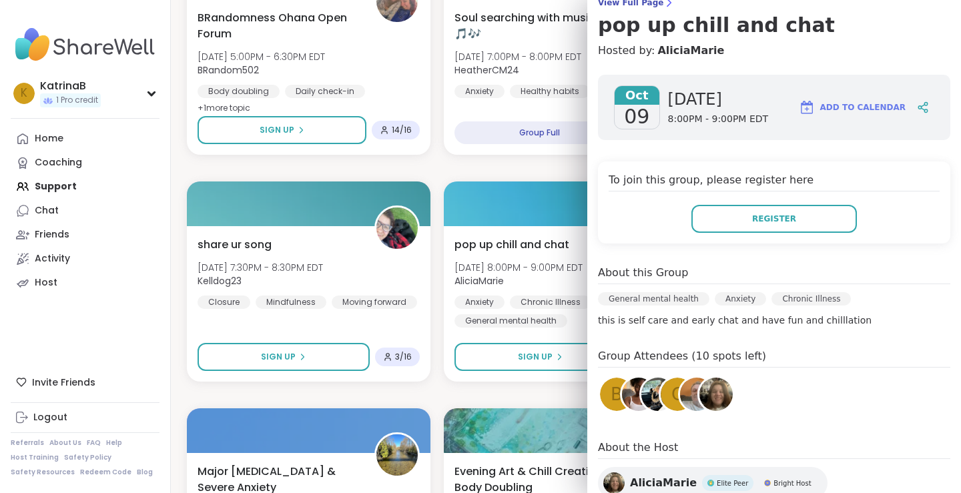
scroll to position [97, 0]
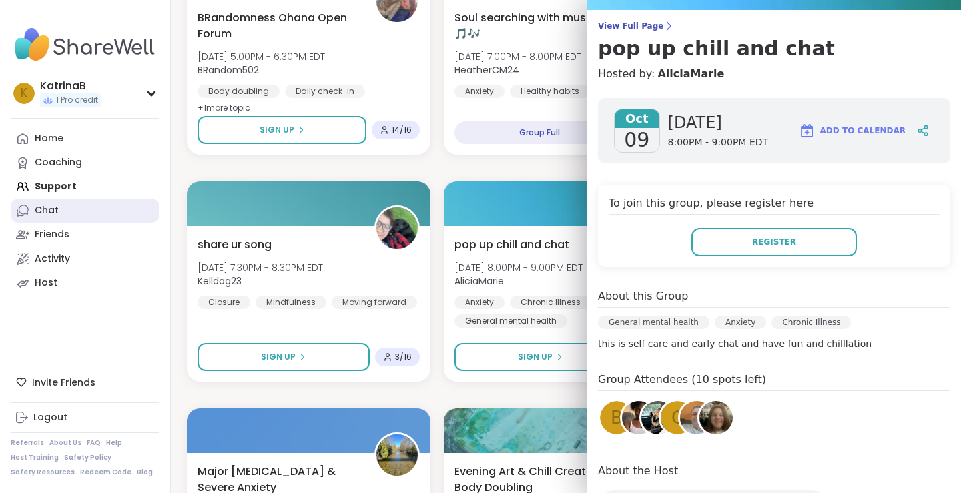
click at [142, 222] on link "Chat" at bounding box center [85, 211] width 149 height 24
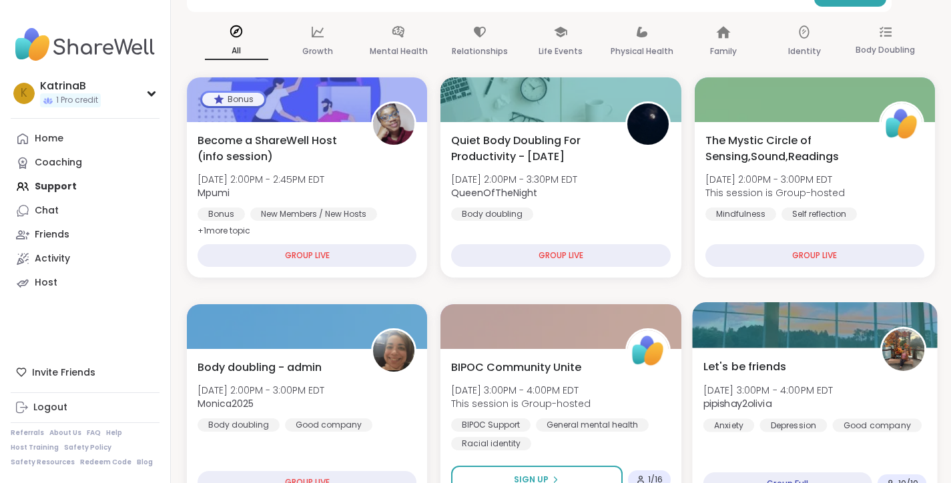
scroll to position [67, 0]
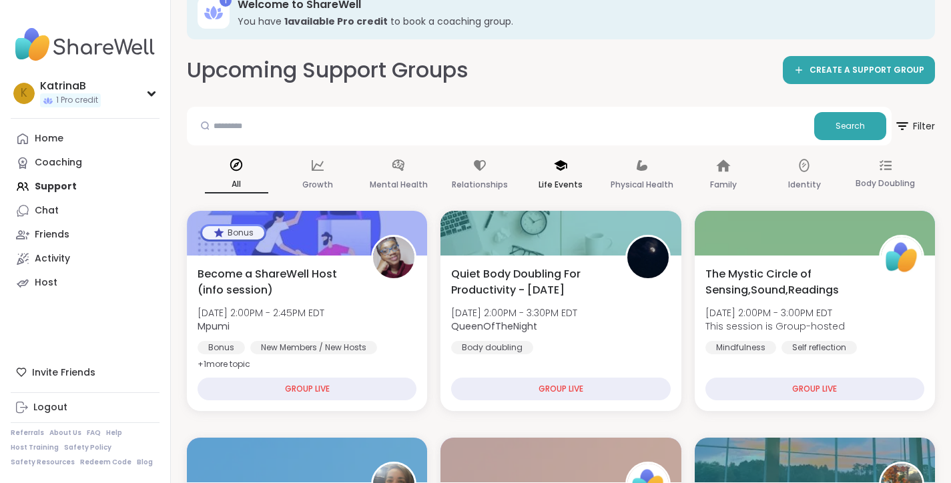
click at [572, 182] on p "Life Events" at bounding box center [561, 185] width 44 height 16
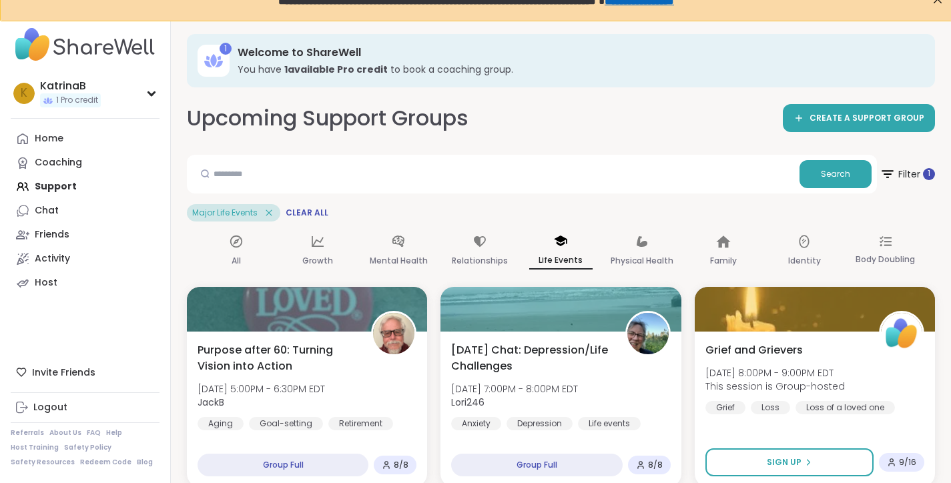
scroll to position [0, 0]
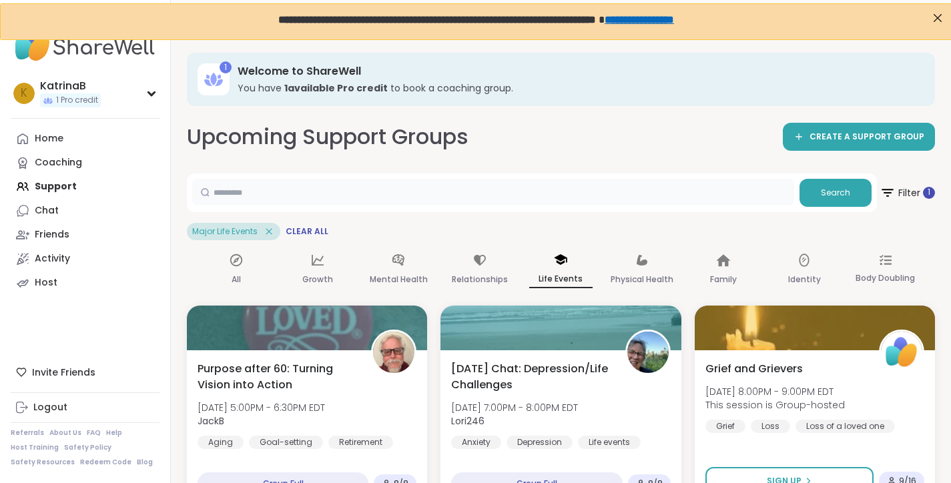
click at [325, 199] on input "text" at bounding box center [493, 192] width 602 height 27
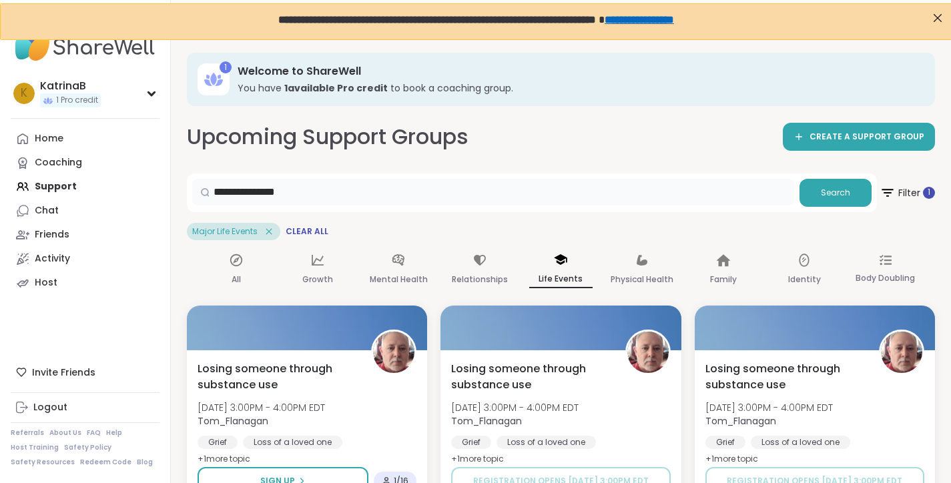
click at [346, 194] on input "**********" at bounding box center [493, 192] width 602 height 27
type input "*********"
